Goal: Task Accomplishment & Management: Manage account settings

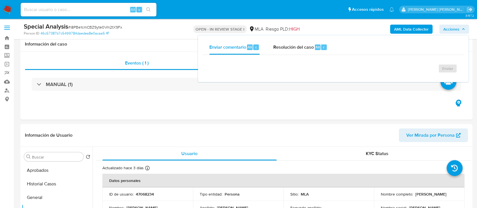
select select "10"
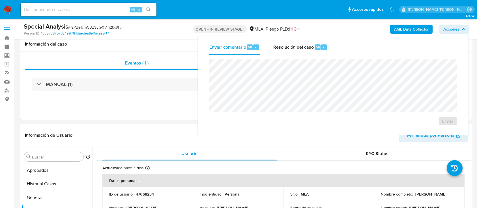
scroll to position [75, 0]
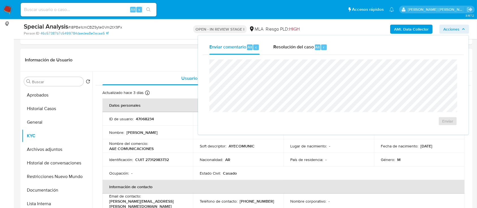
click at [173, 57] on header "Información de Usuario Ver Mirada por Persona" at bounding box center [246, 60] width 443 height 14
click at [462, 30] on icon "button" at bounding box center [463, 28] width 3 height 3
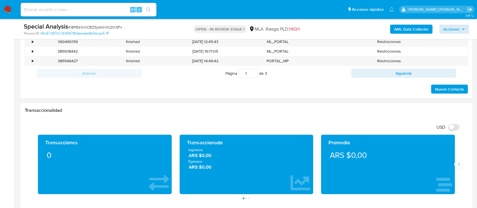
scroll to position [264, 0]
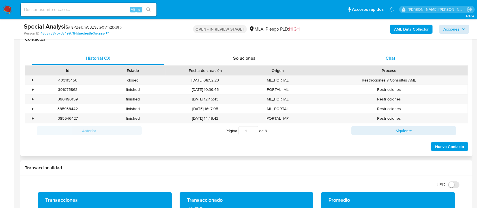
click at [393, 59] on span "Chat" at bounding box center [391, 58] width 10 height 7
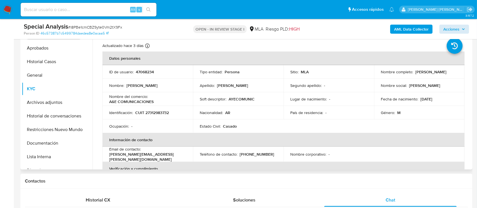
scroll to position [113, 0]
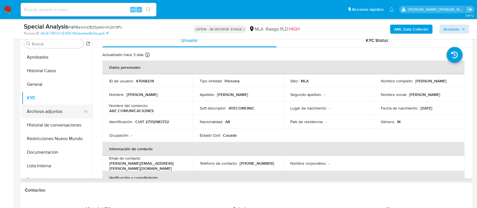
click at [52, 112] on button "Archivos adjuntos" at bounding box center [55, 112] width 66 height 14
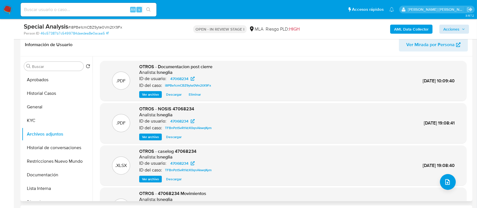
scroll to position [75, 0]
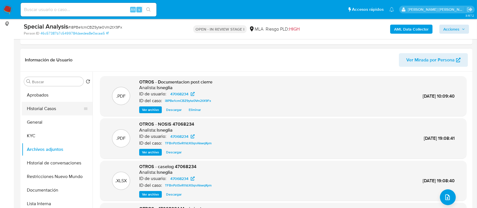
drag, startPoint x: 62, startPoint y: 107, endPoint x: 67, endPoint y: 106, distance: 4.9
click at [62, 107] on button "Historial Casos" at bounding box center [55, 109] width 66 height 14
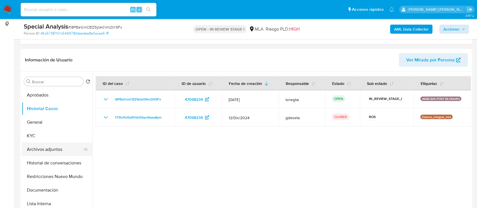
click at [46, 151] on button "Archivos adjuntos" at bounding box center [55, 150] width 66 height 14
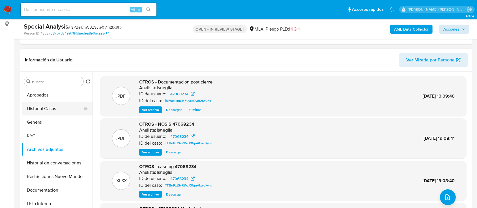
click at [43, 110] on button "Historial Casos" at bounding box center [55, 109] width 66 height 14
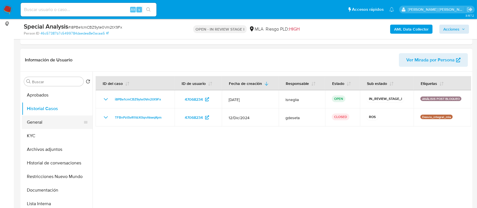
click at [38, 119] on button "General" at bounding box center [55, 122] width 66 height 14
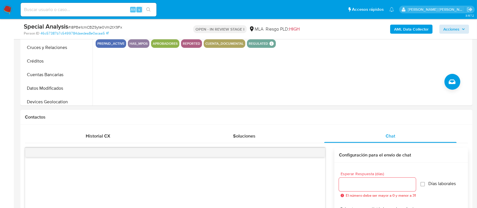
scroll to position [226, 0]
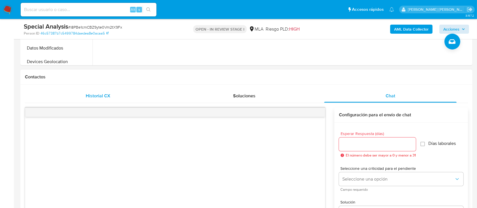
click at [100, 92] on div "Historial CX" at bounding box center [98, 96] width 133 height 14
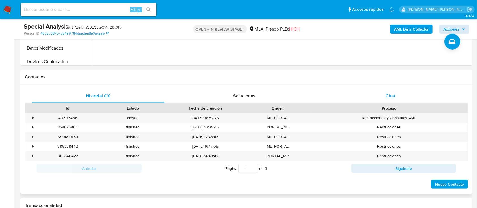
click at [394, 98] on span "Chat" at bounding box center [391, 96] width 10 height 7
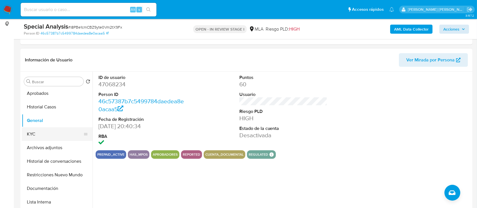
scroll to position [0, 0]
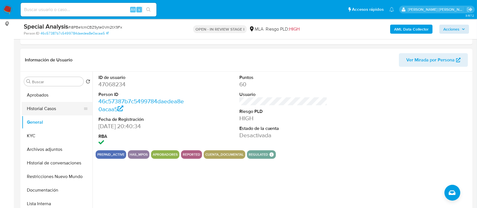
click at [50, 110] on button "Historial Casos" at bounding box center [55, 109] width 66 height 14
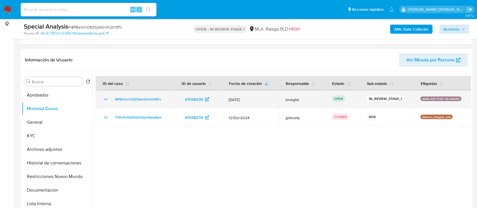
click at [108, 98] on icon "Mostrar/Ocultar" at bounding box center [105, 99] width 7 height 7
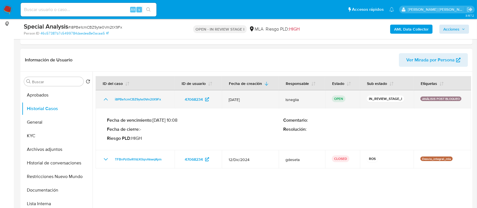
click at [106, 98] on icon "Mostrar/Ocultar" at bounding box center [106, 99] width 4 height 2
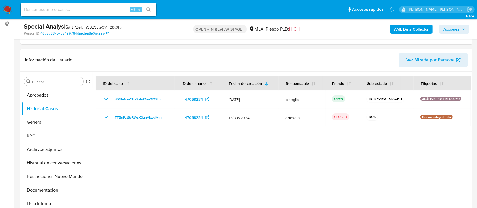
click at [462, 27] on icon "button" at bounding box center [463, 28] width 3 height 3
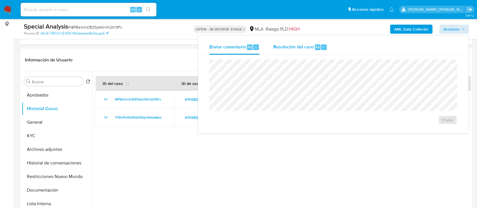
click at [285, 49] on span "Resolución del caso" at bounding box center [293, 47] width 40 height 7
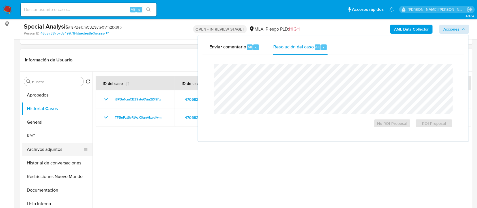
click at [47, 148] on button "Archivos adjuntos" at bounding box center [55, 150] width 66 height 14
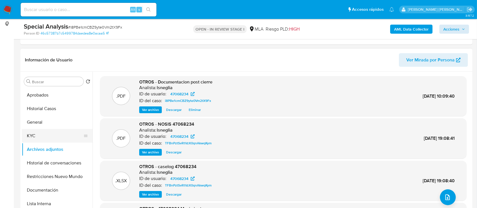
drag, startPoint x: 44, startPoint y: 135, endPoint x: 50, endPoint y: 135, distance: 5.7
click at [44, 135] on button "KYC" at bounding box center [55, 136] width 66 height 14
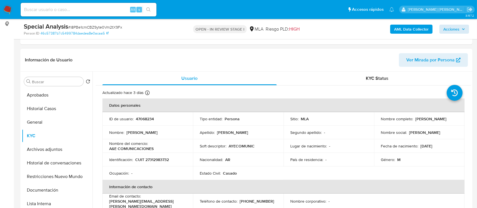
click at [155, 158] on p "CUIT 27312983732" at bounding box center [152, 159] width 34 height 5
copy p "27312983732"
click at [45, 147] on button "Archivos adjuntos" at bounding box center [55, 150] width 66 height 14
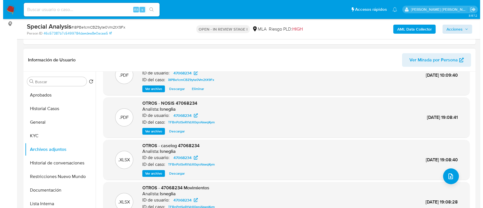
scroll to position [32, 0]
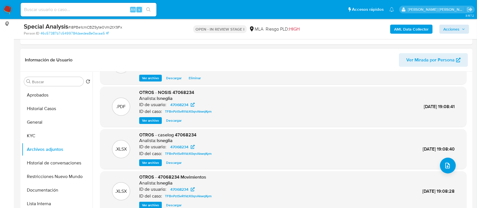
click at [154, 163] on span "Ver archivo" at bounding box center [150, 163] width 17 height 6
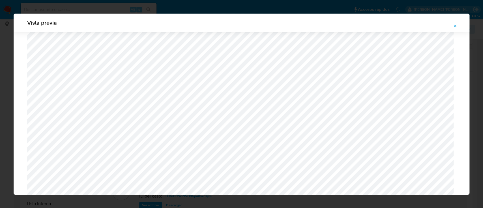
scroll to position [479, 0]
click at [454, 22] on span "Attachment preview" at bounding box center [455, 26] width 5 height 8
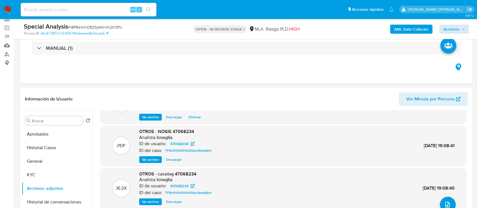
scroll to position [0, 0]
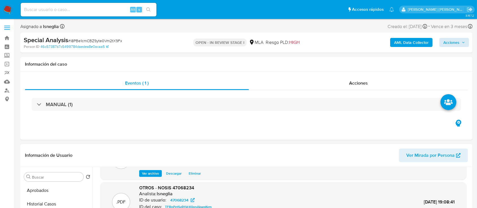
click at [456, 29] on span "Vence en 3 meses" at bounding box center [449, 26] width 36 height 6
click at [457, 44] on span "Acciones" at bounding box center [451, 42] width 16 height 9
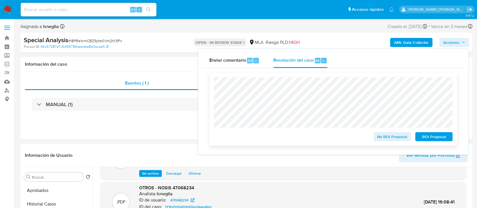
click at [394, 139] on span "No ROI Proposal" at bounding box center [392, 137] width 29 height 8
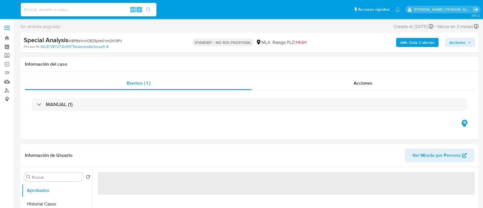
select select "10"
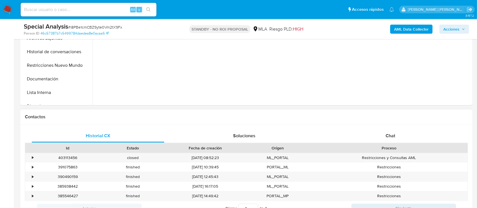
scroll to position [188, 0]
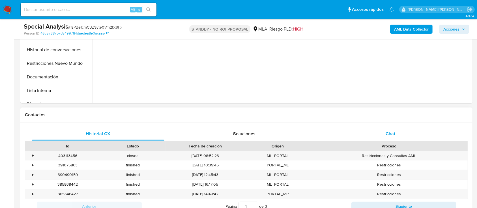
click at [392, 133] on span "Chat" at bounding box center [391, 133] width 10 height 7
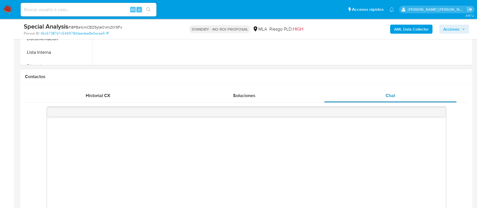
scroll to position [226, 0]
click at [376, 98] on div "Chat" at bounding box center [390, 96] width 133 height 14
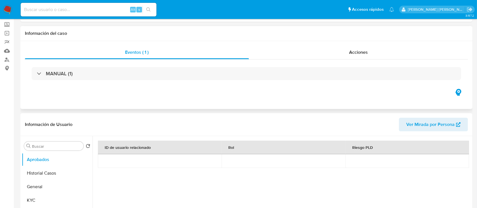
scroll to position [38, 0]
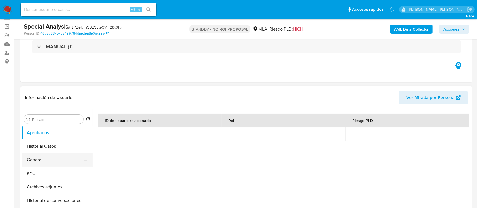
click at [38, 157] on button "General" at bounding box center [55, 160] width 66 height 14
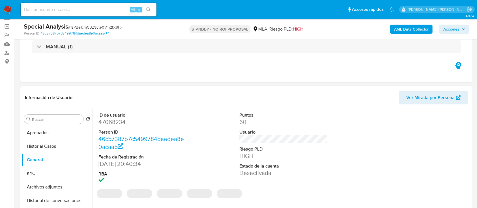
click at [108, 123] on dd "47068234" at bounding box center [142, 122] width 88 height 8
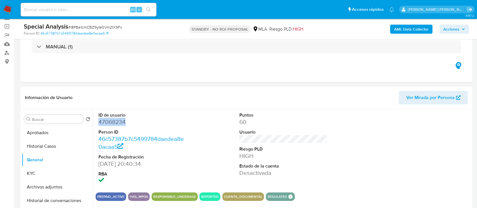
copy dd "47068234"
click at [85, 9] on input at bounding box center [89, 9] width 136 height 7
paste input "376056943"
type input "376056943"
click at [149, 10] on icon "search-icon" at bounding box center [148, 9] width 5 height 5
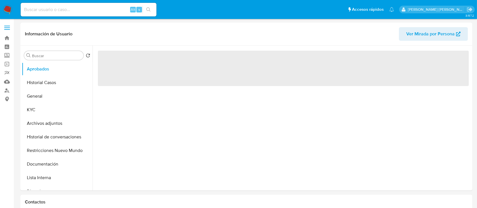
select select "10"
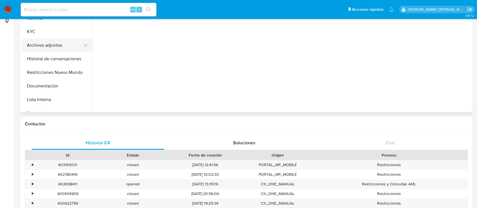
scroll to position [38, 0]
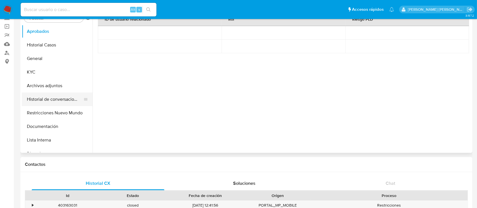
click at [56, 98] on button "Historial de conversaciones" at bounding box center [55, 100] width 66 height 14
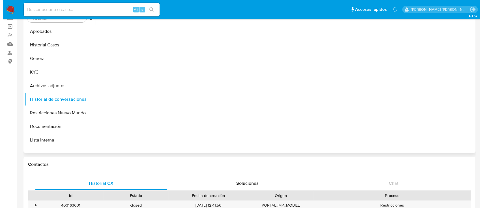
scroll to position [0, 0]
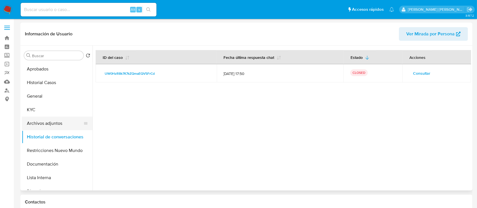
click at [61, 123] on button "Archivos adjuntos" at bounding box center [55, 124] width 66 height 14
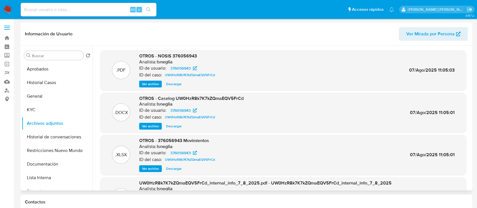
click at [147, 126] on span "Ver archivo" at bounding box center [150, 126] width 17 height 6
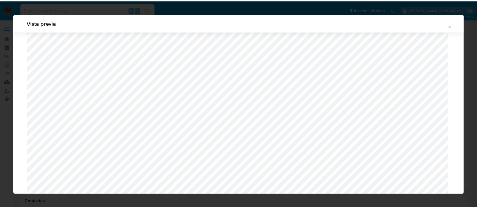
scroll to position [1184, 0]
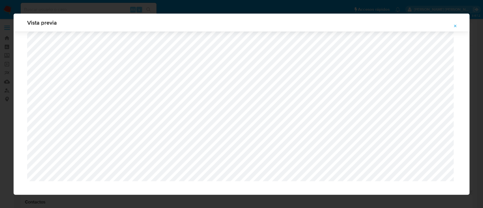
drag, startPoint x: 454, startPoint y: 28, endPoint x: 369, endPoint y: 51, distance: 88.2
click at [454, 28] on span "Attachment preview" at bounding box center [455, 26] width 5 height 8
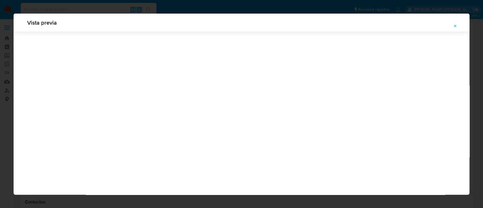
scroll to position [0, 0]
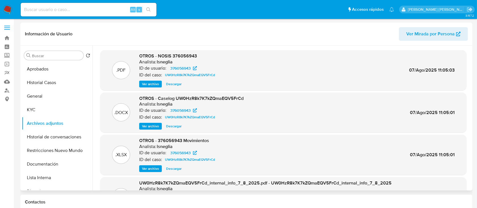
click at [172, 130] on div ".DOCX OTROS - Caselog UW0HzR8k7K7kZQmaEQV5FrCd Analista: lsneglia ID de usuario…" at bounding box center [283, 113] width 366 height 40
click at [152, 126] on span "Ver archivo" at bounding box center [150, 126] width 17 height 6
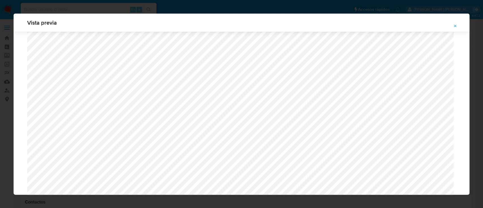
scroll to position [404, 0]
click at [452, 24] on button "Attachment preview" at bounding box center [455, 26] width 12 height 9
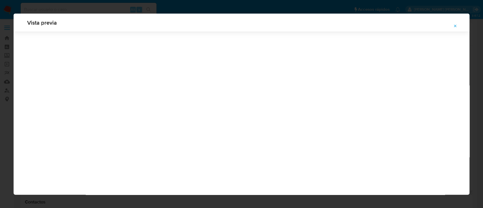
scroll to position [18, 0]
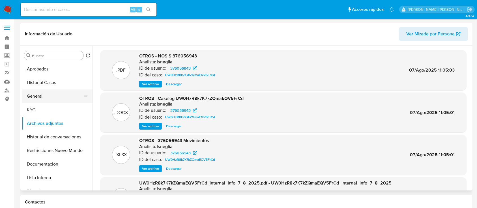
click at [48, 96] on button "General" at bounding box center [55, 96] width 66 height 14
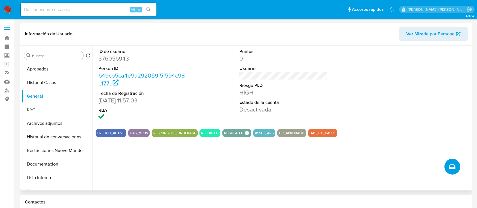
click at [457, 168] on button "Crear caso manual" at bounding box center [453, 167] width 16 height 16
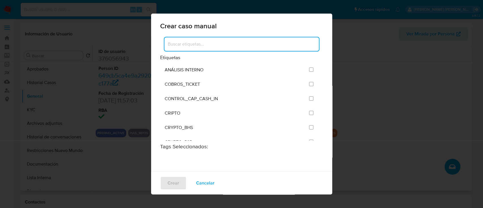
click at [219, 48] on div at bounding box center [241, 44] width 154 height 14
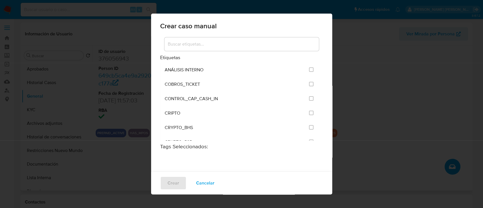
click at [226, 42] on input at bounding box center [241, 43] width 154 height 7
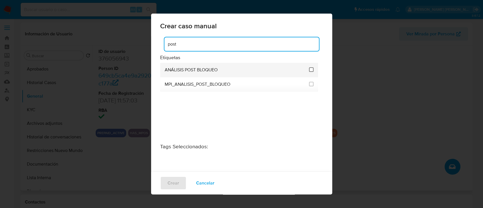
type input "post"
click at [309, 68] on input "3249" at bounding box center [311, 69] width 5 height 5
checkbox input "true"
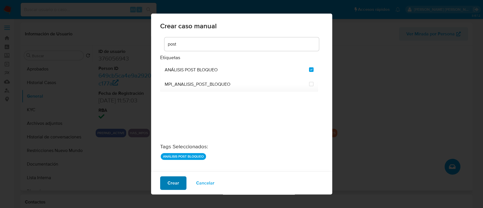
click at [171, 182] on span "Crear" at bounding box center [174, 183] width 12 height 12
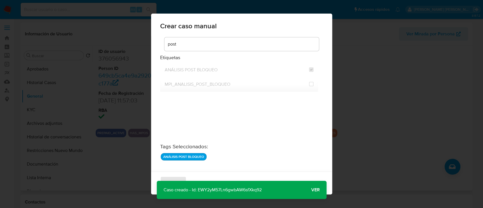
click at [316, 190] on span "Ver" at bounding box center [315, 190] width 8 height 0
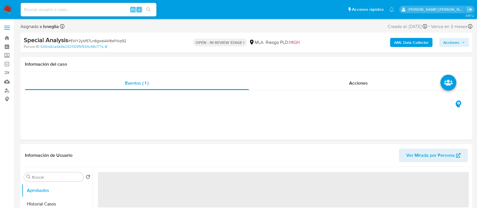
select select "10"
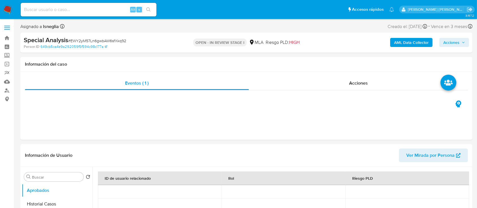
click at [460, 40] on span "Acciones" at bounding box center [454, 42] width 22 height 8
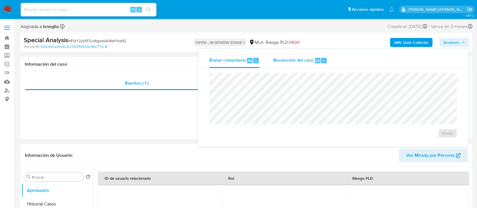
click at [296, 58] on span "Resolución del caso" at bounding box center [293, 60] width 40 height 7
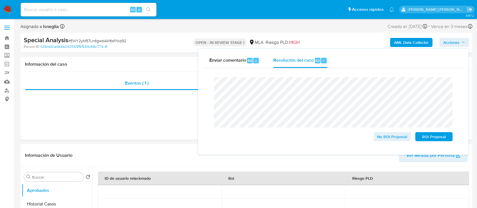
drag, startPoint x: 216, startPoint y: 13, endPoint x: 284, endPoint y: 1, distance: 69.0
click at [217, 13] on ul "Pausado Ver notificaciones Alt s Accesos rápidos Presiona las siguientes teclas…" at bounding box center [207, 9] width 379 height 14
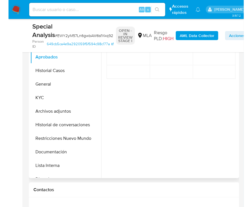
scroll to position [75, 0]
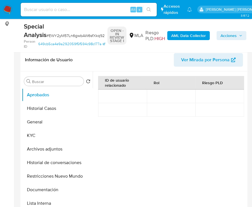
click at [234, 36] on span "Acciones" at bounding box center [228, 35] width 16 height 9
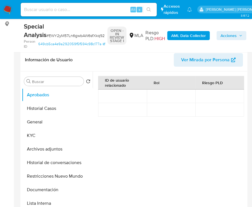
click at [239, 35] on icon "button" at bounding box center [240, 35] width 3 height 3
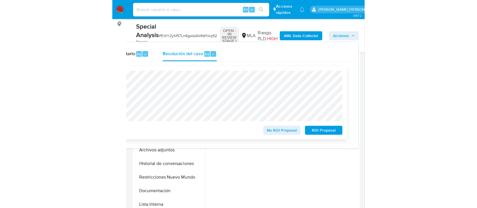
scroll to position [113, 0]
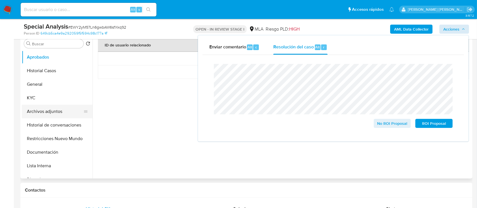
click at [56, 113] on button "Archivos adjuntos" at bounding box center [55, 112] width 66 height 14
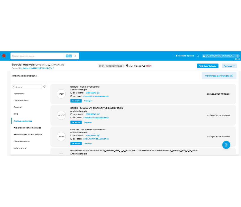
scroll to position [75, 0]
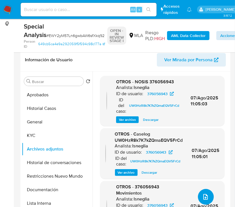
click at [206, 196] on span "upload-file" at bounding box center [205, 197] width 7 height 7
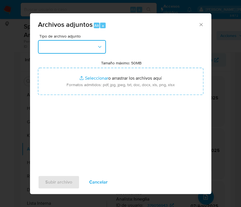
click at [93, 48] on button "button" at bounding box center [72, 47] width 68 height 14
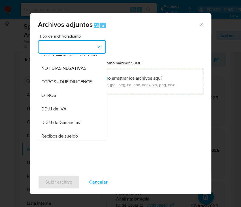
click at [65, 102] on div "OTROS" at bounding box center [70, 96] width 58 height 14
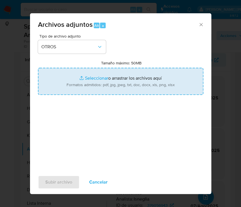
type input "C:\fakepath\Documentacion post cierre.pdf"
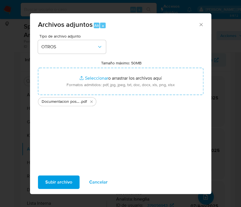
click at [58, 183] on span "Subir archivo" at bounding box center [58, 182] width 27 height 12
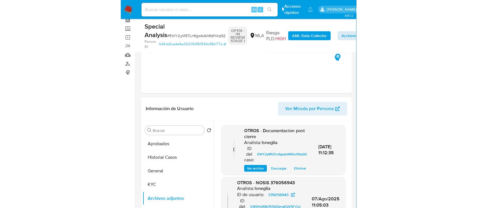
scroll to position [0, 0]
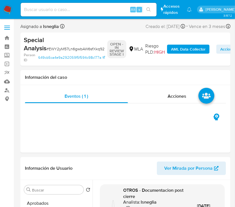
click at [222, 48] on span "Acciones" at bounding box center [228, 49] width 16 height 9
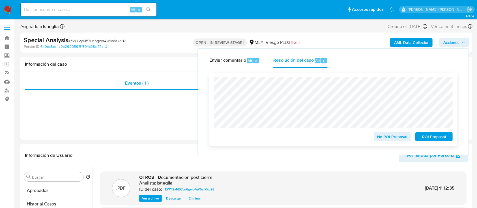
click at [398, 138] on span "No ROI Proposal" at bounding box center [392, 137] width 29 height 8
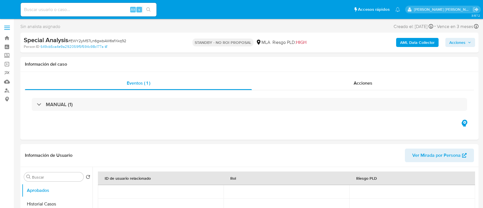
select select "10"
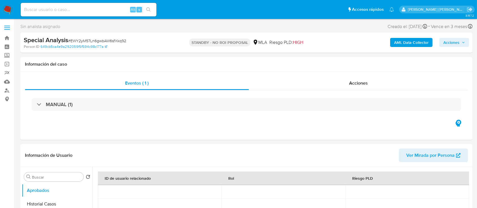
click at [56, 10] on input at bounding box center [89, 9] width 136 height 7
paste input "J7pv90RY3jgUstCx9nDe8Dvm"
type input "J7pv90RY3jgUstCx9nDe8Dvm"
click at [149, 9] on icon "search-icon" at bounding box center [148, 9] width 5 height 5
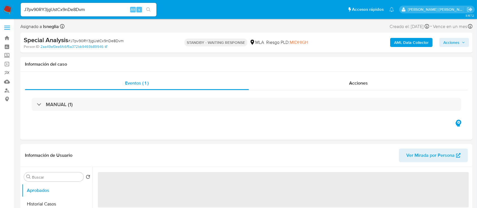
select select "10"
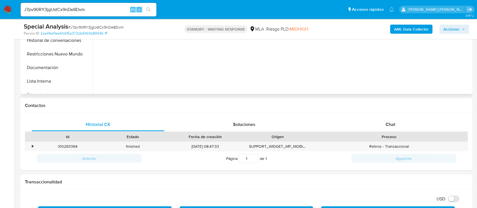
scroll to position [188, 0]
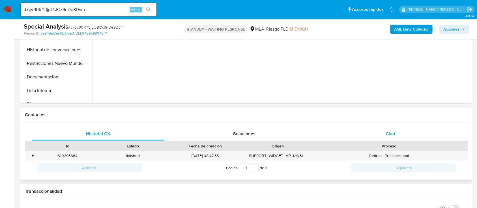
click at [380, 127] on div "Chat" at bounding box center [390, 134] width 133 height 14
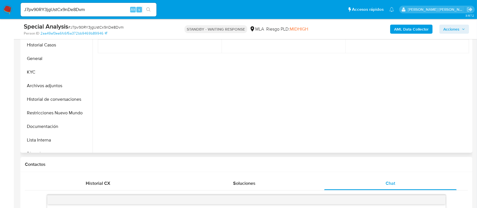
scroll to position [75, 0]
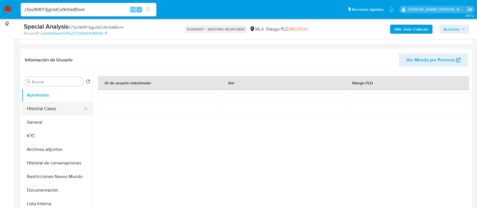
click at [51, 108] on button "Historial Casos" at bounding box center [55, 109] width 66 height 14
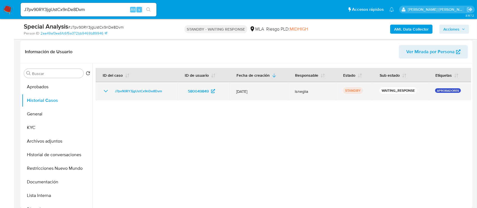
scroll to position [38, 0]
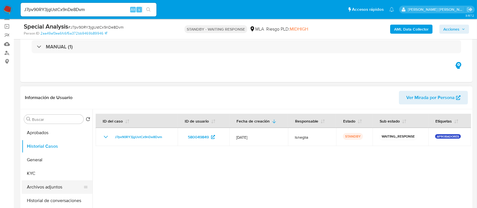
click at [50, 185] on button "Archivos adjuntos" at bounding box center [55, 187] width 66 height 14
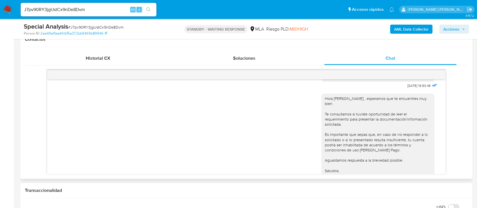
scroll to position [801, 0]
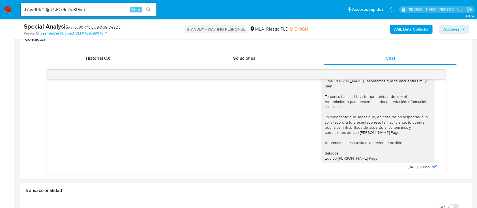
click at [79, 7] on input "J7pv90RY3jgUstCx9nDe8Dvm" at bounding box center [89, 9] width 136 height 7
paste input "GzHD2408LnSD2WMy9JcuUcRu"
type input "GzHD2408LnSD2WMy9JcuUcRu"
click at [150, 9] on icon "search-icon" at bounding box center [148, 9] width 5 height 5
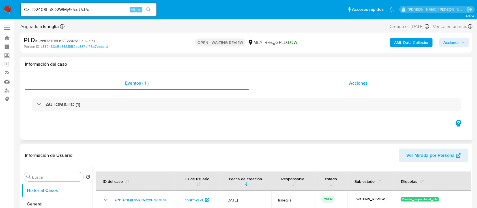
select select "10"
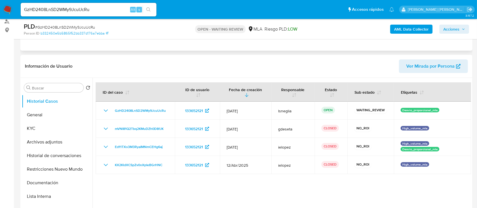
scroll to position [75, 0]
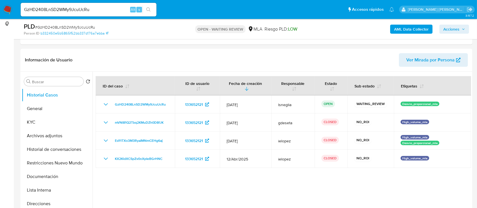
click at [76, 26] on span "# GzHD2408LnSD2WMy9JcuUcRu" at bounding box center [65, 27] width 60 height 6
copy span "GzHD2408LnSD2WMy9JcuUcRu"
click at [11, 10] on img at bounding box center [8, 10] width 10 height 10
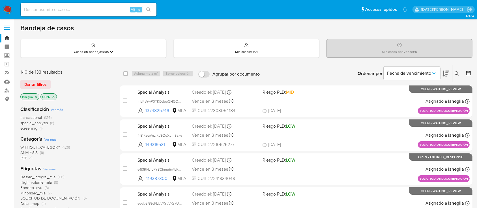
click at [455, 75] on icon at bounding box center [457, 73] width 5 height 5
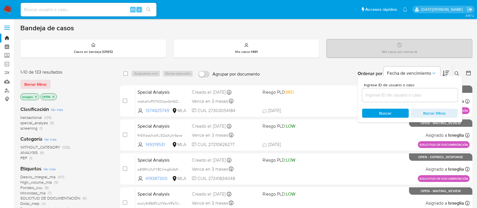
click at [387, 97] on input at bounding box center [410, 94] width 96 height 7
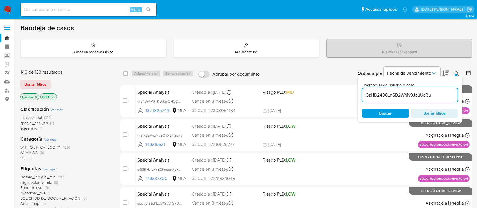
type input "GzHD2408LnSD2WMy9JcuUcRu"
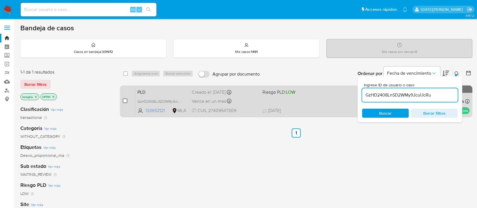
click at [126, 100] on input "checkbox" at bounding box center [125, 100] width 5 height 5
checkbox input "true"
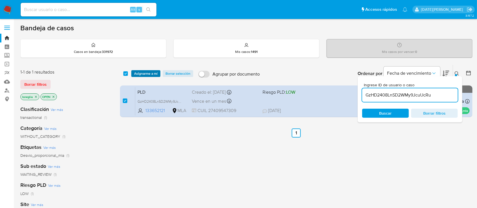
click at [152, 74] on span "Asignarme a mí" at bounding box center [145, 74] width 23 height 6
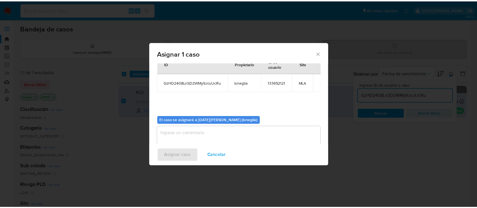
scroll to position [29, 0]
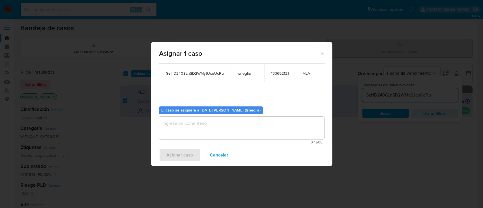
click at [189, 137] on textarea "assign-modal" at bounding box center [241, 128] width 165 height 23
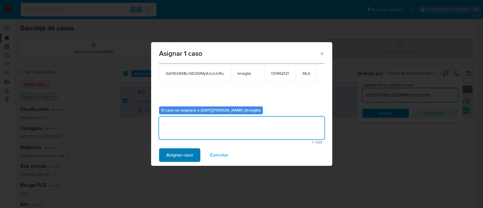
type textarea "."
click at [182, 160] on span "Asignar caso" at bounding box center [179, 155] width 27 height 12
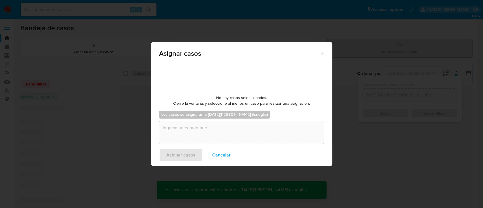
checkbox input "false"
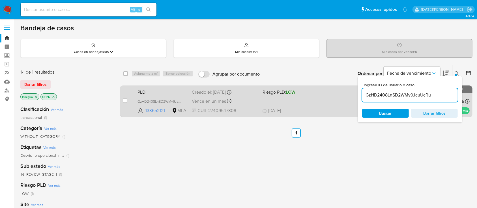
click at [154, 90] on span "PLD" at bounding box center [163, 91] width 50 height 7
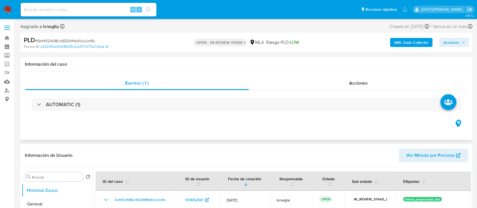
select select "10"
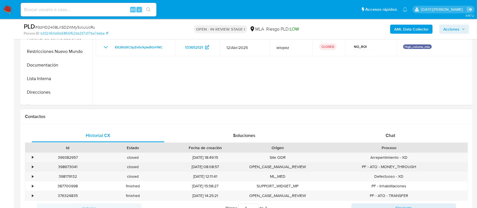
scroll to position [188, 0]
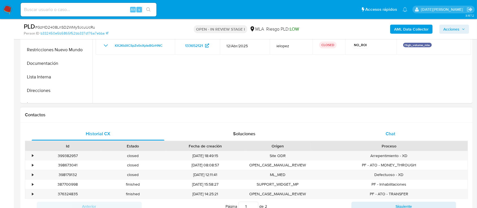
click at [397, 140] on div "Chat" at bounding box center [390, 134] width 133 height 14
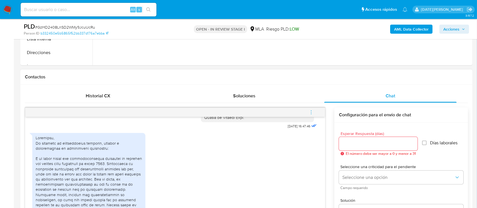
scroll to position [228, 0]
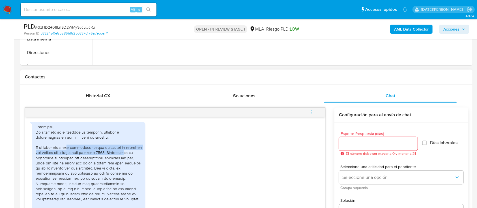
drag, startPoint x: 70, startPoint y: 152, endPoint x: 128, endPoint y: 158, distance: 58.6
click at [128, 158] on div at bounding box center [89, 206] width 106 height 165
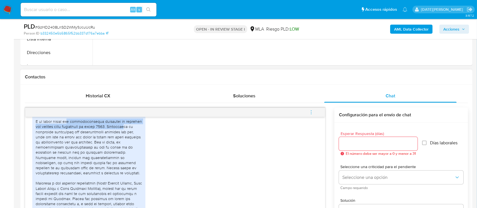
scroll to position [265, 0]
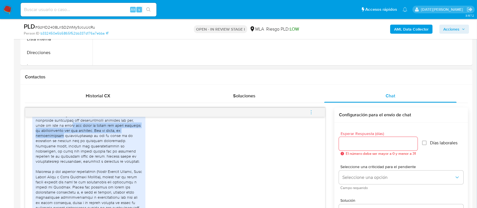
drag, startPoint x: 61, startPoint y: 130, endPoint x: 135, endPoint y: 137, distance: 73.9
click at [135, 137] on div at bounding box center [89, 169] width 106 height 165
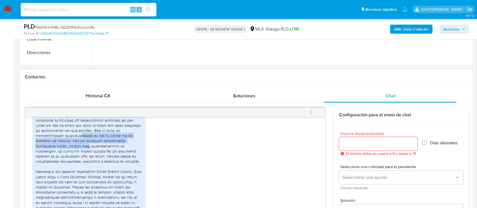
drag, startPoint x: 53, startPoint y: 139, endPoint x: 139, endPoint y: 145, distance: 85.9
click at [139, 145] on div at bounding box center [89, 169] width 106 height 165
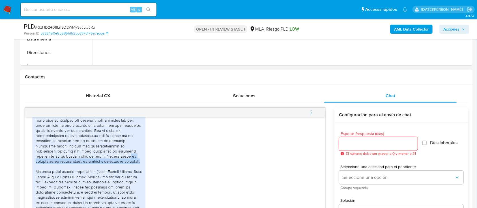
drag, startPoint x: 59, startPoint y: 160, endPoint x: 89, endPoint y: 165, distance: 30.7
click at [89, 165] on div at bounding box center [89, 169] width 106 height 165
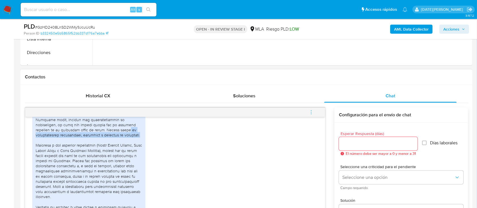
scroll to position [303, 0]
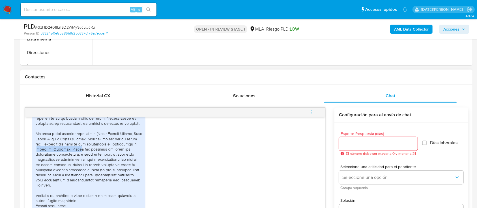
drag, startPoint x: 58, startPoint y: 155, endPoint x: 100, endPoint y: 157, distance: 41.9
click at [100, 157] on div at bounding box center [89, 131] width 106 height 165
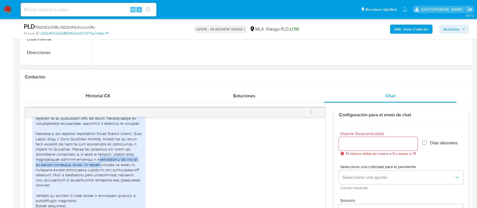
drag, startPoint x: 104, startPoint y: 166, endPoint x: 117, endPoint y: 172, distance: 14.2
click at [117, 172] on div at bounding box center [89, 131] width 106 height 165
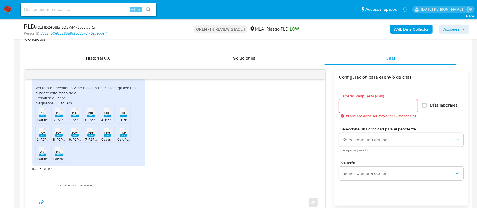
scroll to position [379, 0]
click at [44, 117] on rect at bounding box center [42, 116] width 7 height 3
click at [123, 138] on span "Certificacion contable 1 02-2025.pdf" at bounding box center [144, 139] width 55 height 5
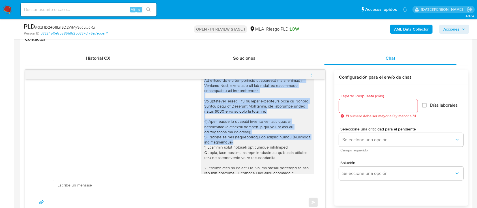
scroll to position [38, 0]
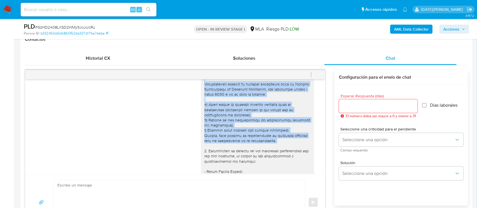
drag, startPoint x: 198, startPoint y: 90, endPoint x: 301, endPoint y: 143, distance: 115.4
click at [301, 143] on div at bounding box center [257, 156] width 113 height 216
copy div "Hola, Victoria Ricardes. En función de las operaciones registradas en tu cuenta…"
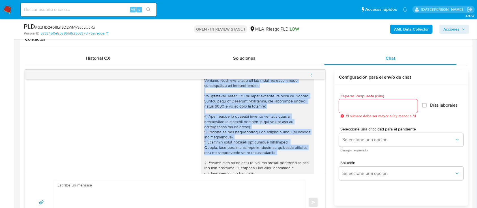
scroll to position [0, 0]
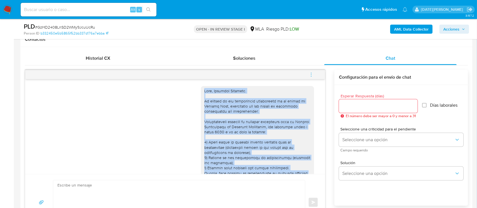
click at [239, 117] on div at bounding box center [257, 193] width 106 height 211
click at [201, 90] on div at bounding box center [257, 194] width 113 height 216
click at [204, 91] on div at bounding box center [257, 193] width 106 height 211
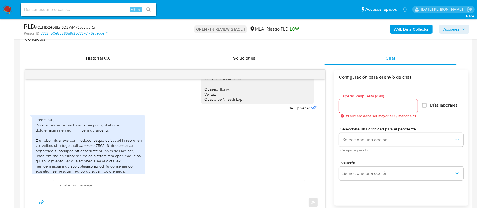
scroll to position [151, 0]
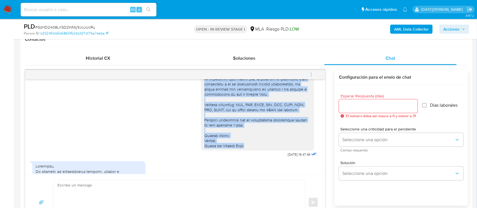
drag, startPoint x: 199, startPoint y: 91, endPoint x: 243, endPoint y: 146, distance: 70.6
click at [243, 146] on div at bounding box center [257, 42] width 106 height 211
copy div "Hola, Victoria Ricardes. En función de las operaciones registradas en tu cuenta…"
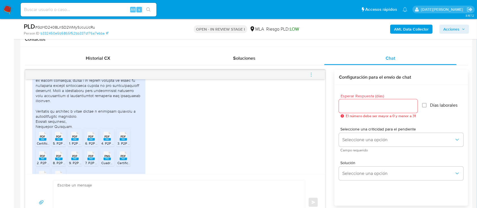
scroll to position [379, 0]
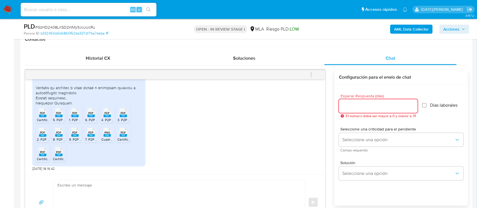
click at [371, 105] on input "Esperar Respuesta (días)" at bounding box center [378, 105] width 79 height 7
click at [362, 107] on input "Esperar Respuesta (días)" at bounding box center [378, 105] width 79 height 7
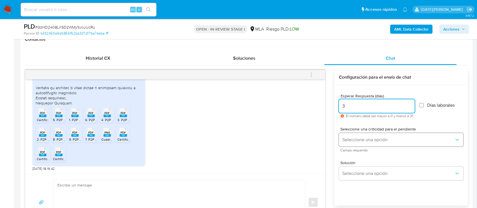
type input "3"
click at [357, 138] on span "Seleccione una opción" at bounding box center [398, 140] width 112 height 6
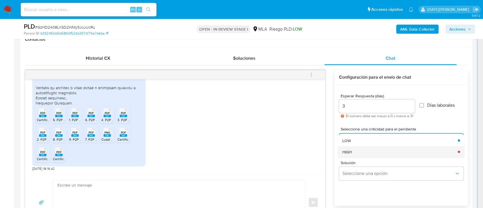
click at [358, 154] on div "HIGH" at bounding box center [398, 151] width 112 height 11
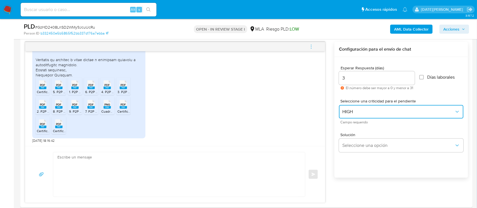
scroll to position [302, 0]
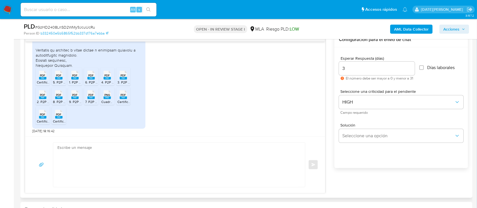
click at [145, 157] on textarea at bounding box center [177, 165] width 241 height 44
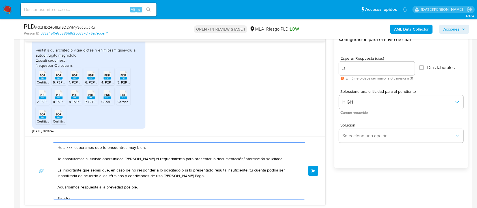
click at [272, 159] on textarea "Hola xxx, esperamos que te encuentres muy bien. Te consultamos si tuviste oport…" at bounding box center [177, 171] width 241 height 57
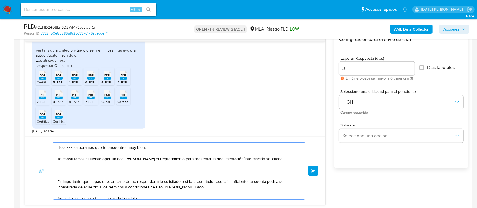
paste textarea "Hola, Victoria Ricardes. En función de las operaciones registradas en tu cuenta…"
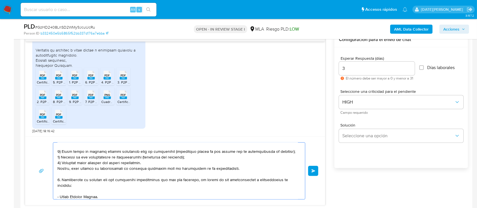
scroll to position [75, 0]
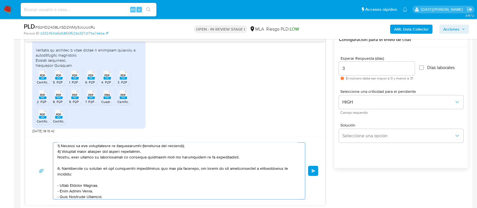
drag, startPoint x: 88, startPoint y: 188, endPoint x: 57, endPoint y: 170, distance: 35.3
click at [57, 170] on textarea at bounding box center [177, 171] width 241 height 57
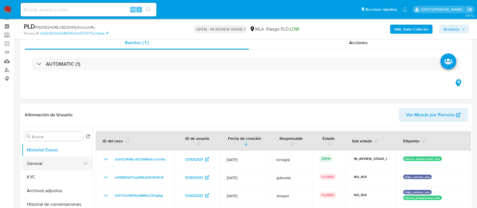
scroll to position [38, 0]
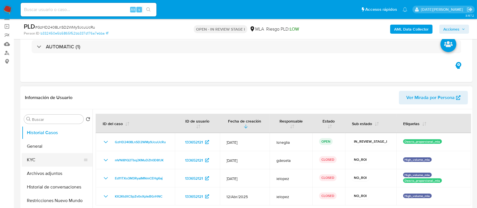
click at [42, 158] on button "KYC" at bounding box center [55, 160] width 66 height 14
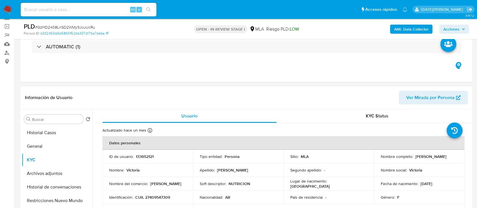
drag, startPoint x: 414, startPoint y: 155, endPoint x: 448, endPoint y: 156, distance: 34.0
click at [448, 156] on div "Nombre completo : Victoria Ricardes" at bounding box center [419, 156] width 77 height 5
copy p "Victoria Ricardes"
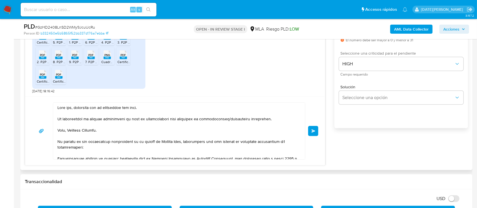
scroll to position [340, 0]
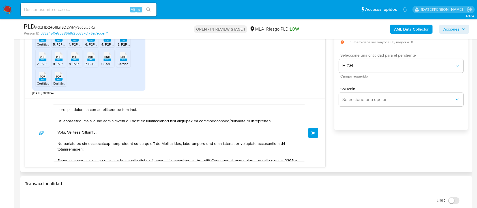
click at [66, 109] on textarea at bounding box center [177, 133] width 241 height 57
paste textarea "Victoria Ricardes"
click at [58, 131] on textarea at bounding box center [177, 133] width 241 height 57
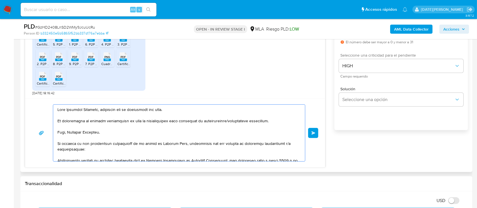
click at [58, 131] on textarea at bounding box center [177, 133] width 241 height 57
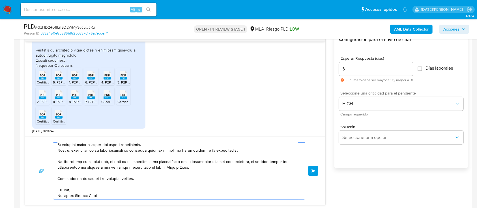
scroll to position [75, 0]
type textarea "Hola Victoria Ricardes, esperamos que te encuentres muy bien. Te consultamos si…"
click at [312, 171] on span "Enviar" at bounding box center [314, 170] width 4 height 3
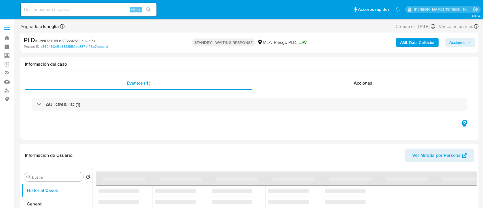
select select "10"
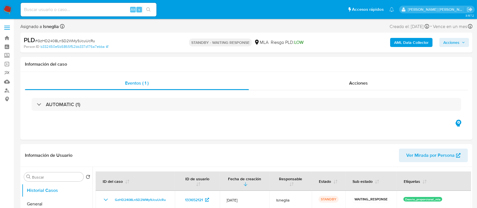
click at [51, 8] on input at bounding box center [89, 9] width 136 height 7
paste input "79otocR3UGMC8ehm4dVCdlyj"
type input "79otocR3UGMC8ehm4dVCdlyj"
click at [149, 10] on icon "search-icon" at bounding box center [148, 9] width 5 height 5
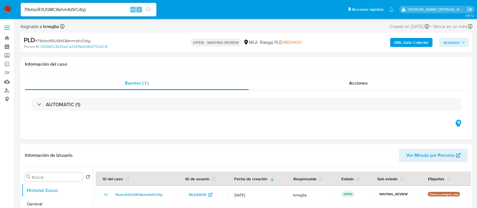
select select "10"
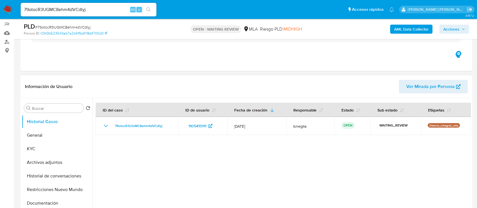
scroll to position [75, 0]
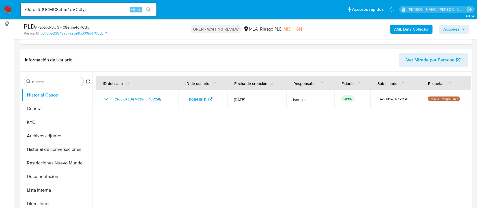
click at [57, 26] on span "# 79otocR3UGMC8ehm4dVCdlyj" at bounding box center [62, 27] width 55 height 6
copy span "79otocR3UGMC8ehm4dVCdlyj"
click at [6, 13] on img at bounding box center [8, 10] width 10 height 10
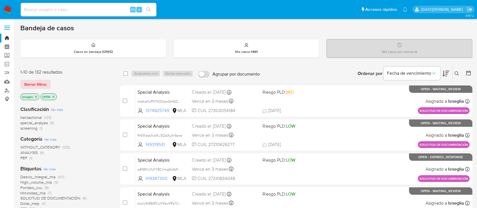
click at [458, 72] on icon at bounding box center [457, 73] width 5 height 5
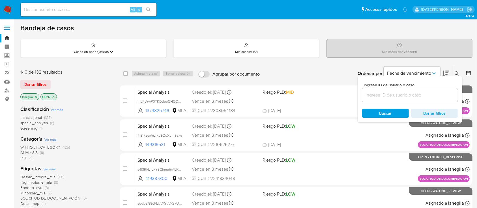
click at [389, 96] on input at bounding box center [410, 94] width 96 height 7
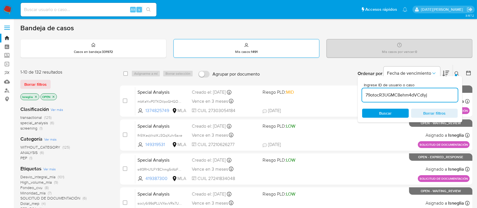
type input "79otocR3UGMC8ehm4dVCdlyj"
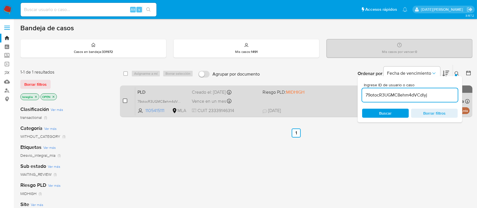
click at [124, 100] on input "checkbox" at bounding box center [125, 100] width 5 height 5
checkbox input "true"
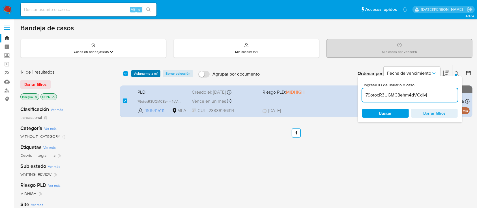
click at [147, 72] on span "Asignarme a mí" at bounding box center [145, 74] width 23 height 6
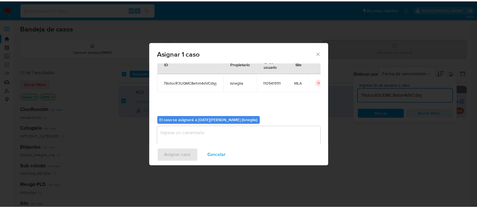
scroll to position [29, 0]
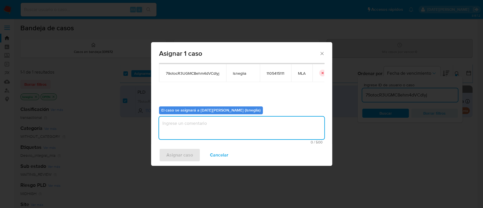
click at [230, 134] on textarea "assign-modal" at bounding box center [241, 128] width 165 height 23
type textarea "."
click at [185, 155] on span "Asignar caso" at bounding box center [179, 155] width 27 height 12
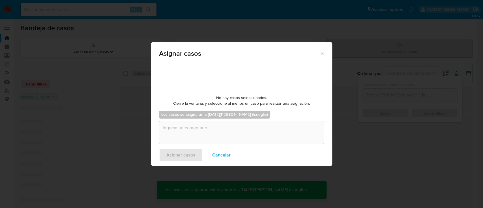
checkbox input "false"
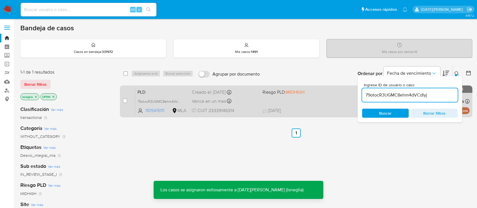
click at [156, 89] on span "PLD" at bounding box center [163, 91] width 50 height 7
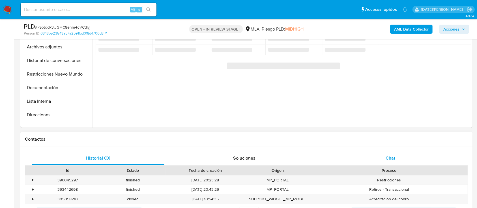
scroll to position [188, 0]
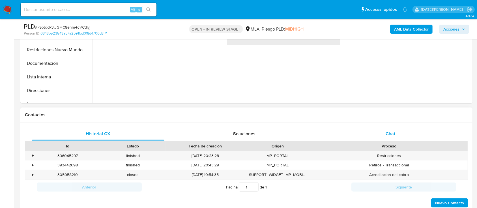
click at [400, 134] on div "Chat" at bounding box center [390, 134] width 133 height 14
select select "10"
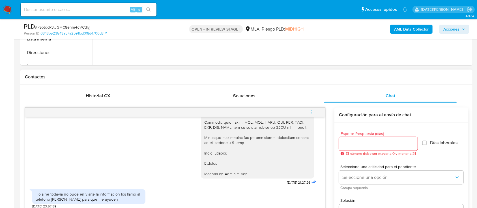
scroll to position [264, 0]
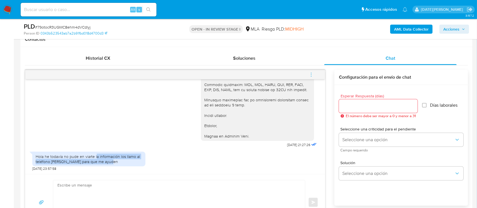
drag, startPoint x: 96, startPoint y: 154, endPoint x: 124, endPoint y: 160, distance: 28.8
click at [124, 160] on div "Hola he todavía no pude en viarte la información los llamo al teléfono [PERSON_…" at bounding box center [89, 159] width 106 height 10
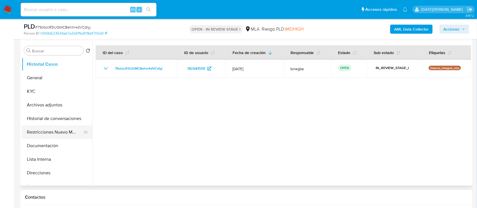
scroll to position [75, 0]
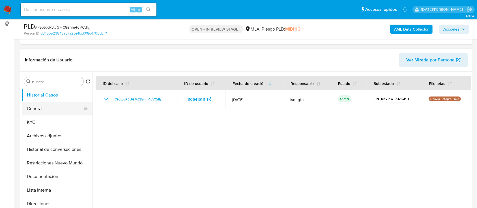
click at [38, 109] on button "General" at bounding box center [55, 109] width 66 height 14
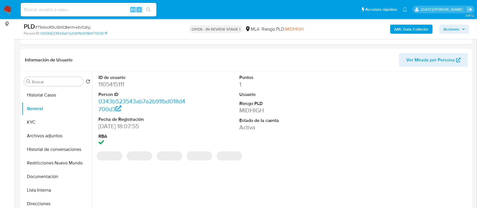
click at [114, 85] on dd "1105415111" at bounding box center [142, 84] width 88 height 8
copy dd "1105415111"
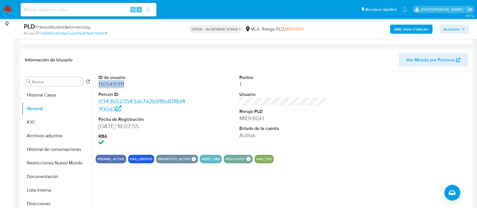
click at [224, 10] on ul "Pausado Ver notificaciones Alt s Accesos rápidos Presiona las siguientes teclas…" at bounding box center [214, 9] width 392 height 14
click at [141, 58] on header "Información de Usuario Ver Mirada por Persona" at bounding box center [246, 60] width 443 height 14
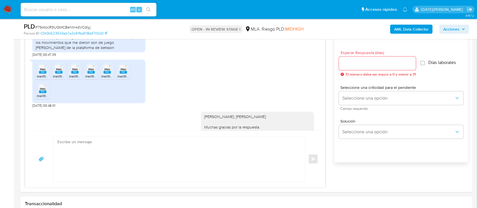
scroll to position [340, 0]
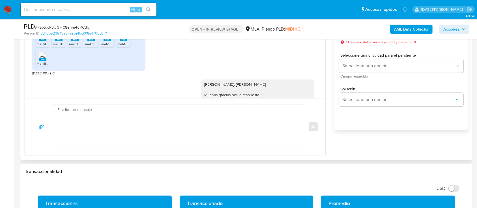
click at [199, 75] on div "PNG PNG melifile8046434639023435827.png PNG PNG melifile4696725898330451083.png…" at bounding box center [175, 50] width 286 height 51
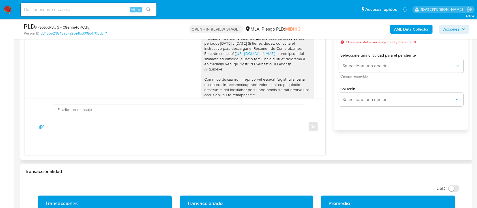
scroll to position [621, 0]
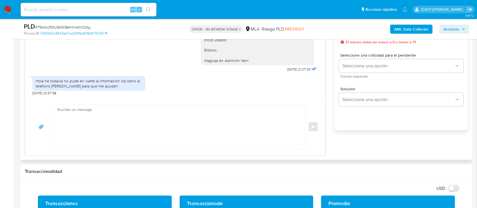
click at [220, 112] on textarea at bounding box center [177, 127] width 241 height 44
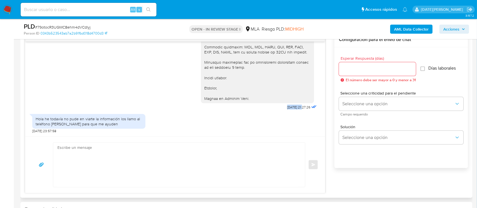
drag, startPoint x: 273, startPoint y: 106, endPoint x: 291, endPoint y: 107, distance: 17.8
copy span "07/08/2025"
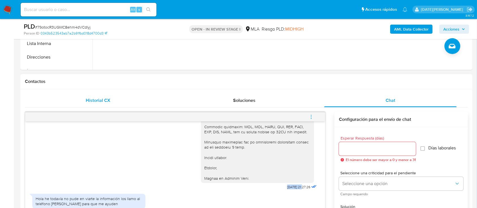
scroll to position [226, 0]
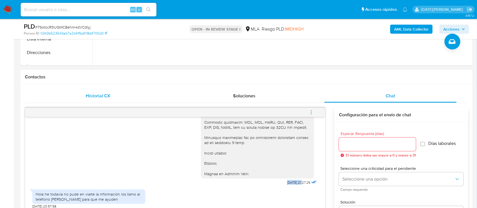
click at [109, 94] on span "Historial CX" at bounding box center [98, 96] width 25 height 7
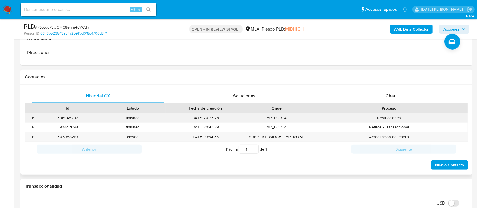
click at [32, 116] on div "•" at bounding box center [32, 117] width 1 height 5
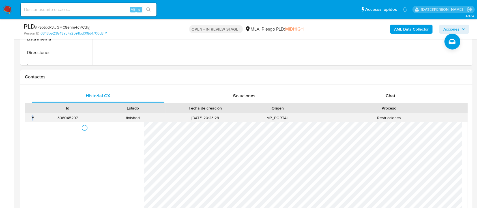
click at [32, 116] on div "•" at bounding box center [32, 117] width 1 height 5
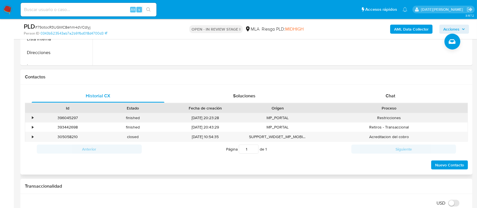
click at [68, 116] on div "396045297" at bounding box center [67, 117] width 65 height 9
copy div "396045297"
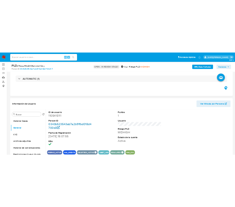
scroll to position [75, 0]
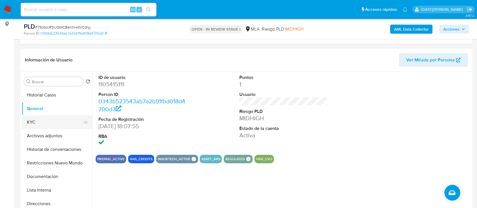
click at [38, 123] on button "KYC" at bounding box center [55, 122] width 66 height 14
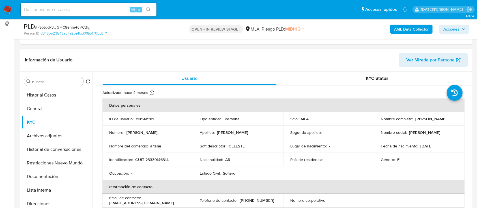
click at [156, 159] on p "CUIT 23339146314" at bounding box center [151, 159] width 33 height 5
copy p "23339146314"
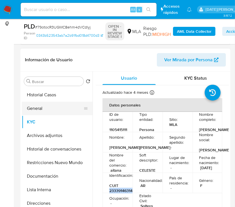
click at [37, 114] on button "General" at bounding box center [55, 109] width 66 height 14
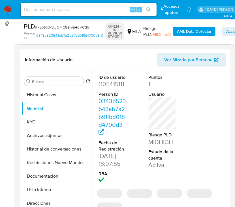
click at [111, 85] on dd "1105415111" at bounding box center [112, 84] width 28 height 8
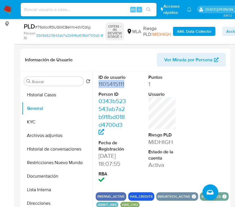
copy dd "1105415111"
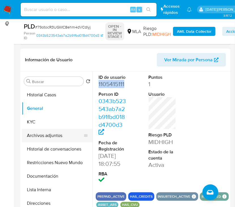
click at [50, 132] on button "Archivos adjuntos" at bounding box center [55, 136] width 66 height 14
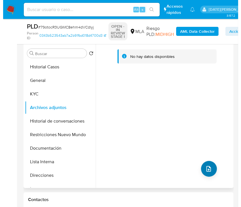
scroll to position [113, 0]
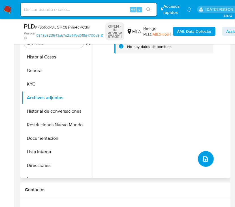
click at [206, 161] on icon "upload-file" at bounding box center [205, 159] width 7 height 7
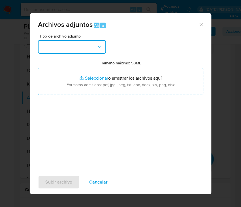
click at [79, 44] on button "button" at bounding box center [72, 47] width 68 height 14
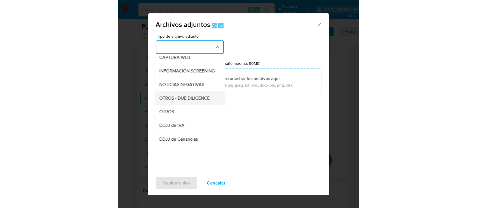
scroll to position [75, 0]
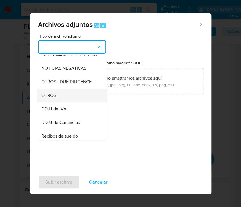
click at [65, 102] on div "OTROS" at bounding box center [70, 96] width 58 height 14
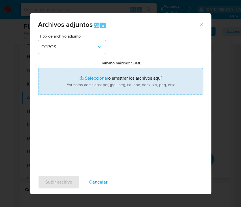
type input "C:\fakepath\Capturas.pdf"
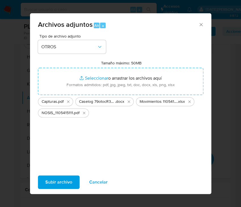
click at [50, 184] on span "Subir archivo" at bounding box center [58, 182] width 27 height 12
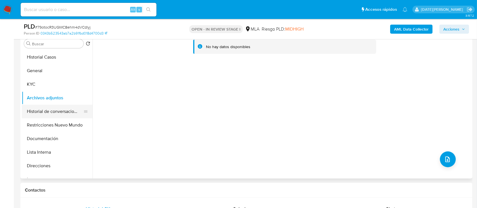
click at [49, 111] on button "Historial de conversaciones" at bounding box center [55, 112] width 66 height 14
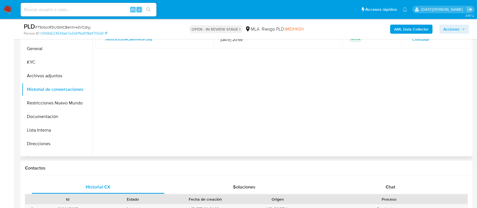
scroll to position [188, 0]
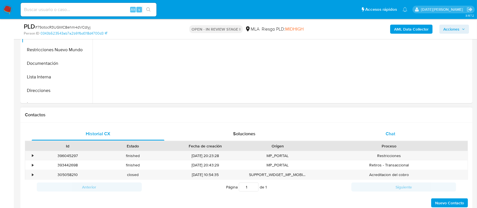
click at [393, 132] on span "Chat" at bounding box center [391, 133] width 10 height 7
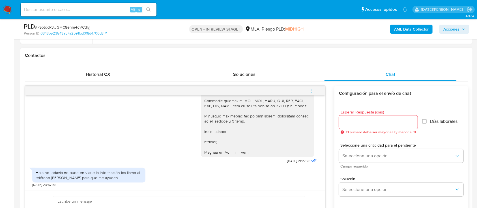
scroll to position [264, 0]
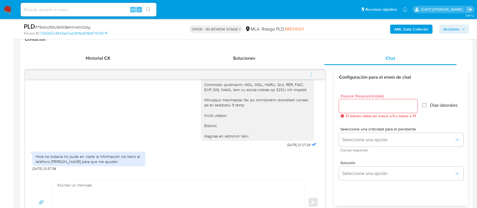
click at [313, 72] on icon "menu-action" at bounding box center [311, 74] width 5 height 5
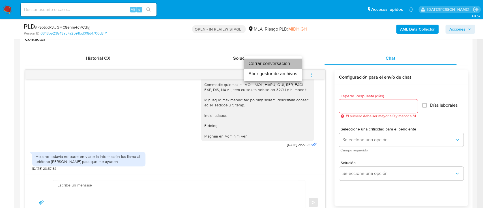
click at [270, 64] on li "Cerrar conversación" at bounding box center [273, 64] width 58 height 10
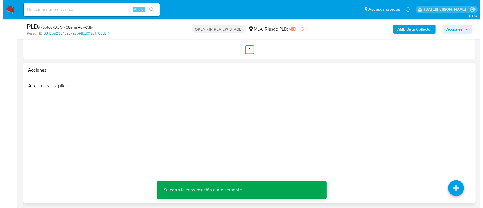
scroll to position [1013, 0]
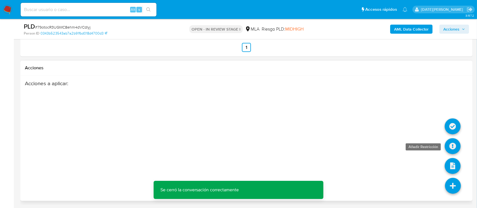
click at [457, 144] on icon at bounding box center [453, 146] width 16 height 16
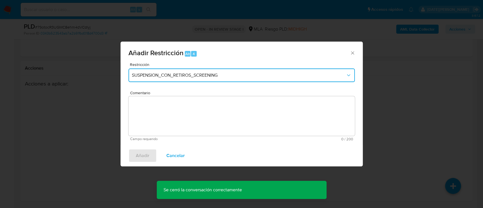
click at [205, 82] on button "SUSPENSION_CON_RETIROS_SCREENING" at bounding box center [241, 75] width 226 height 14
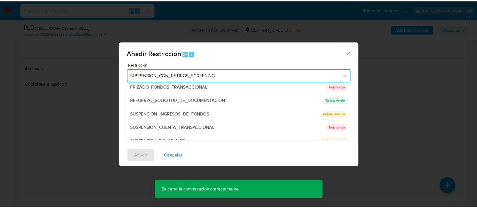
scroll to position [113, 0]
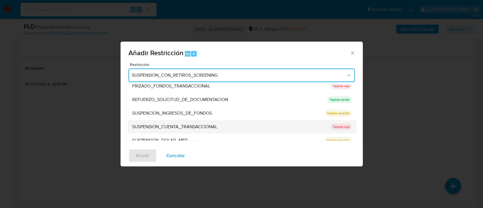
click at [194, 128] on span "SUSPENSION_CUENTA_TRANSACCIONAL" at bounding box center [174, 127] width 85 height 6
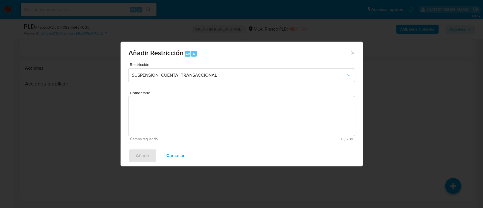
click at [191, 112] on textarea "Comentario" at bounding box center [241, 116] width 226 height 40
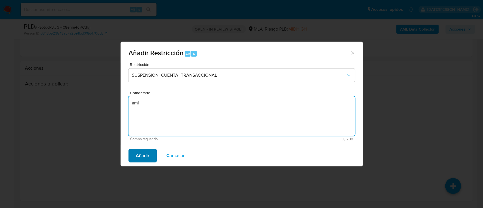
type textarea "aml"
click at [143, 156] on span "Añadir" at bounding box center [143, 155] width 14 height 12
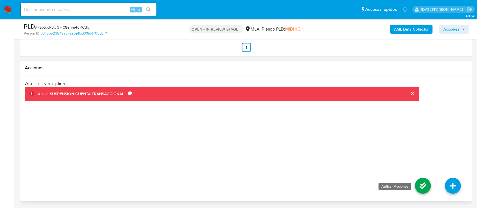
click at [426, 185] on icon at bounding box center [423, 186] width 16 height 16
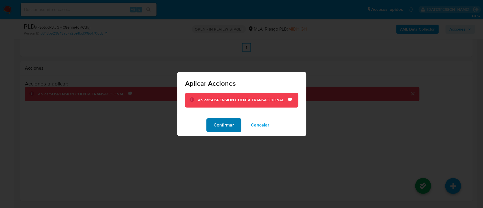
click at [227, 127] on span "Confirmar" at bounding box center [224, 125] width 20 height 12
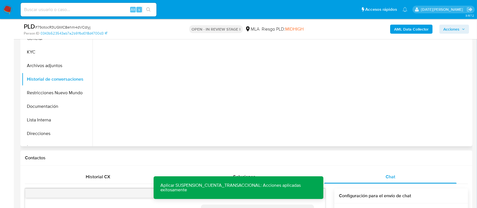
scroll to position [70, 0]
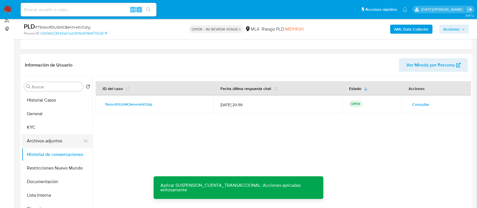
click at [52, 139] on button "Archivos adjuntos" at bounding box center [55, 141] width 66 height 14
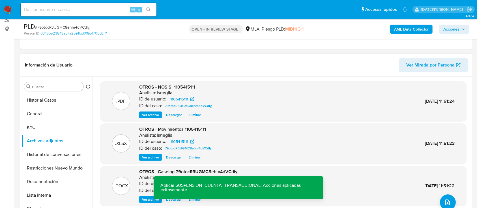
scroll to position [32, 0]
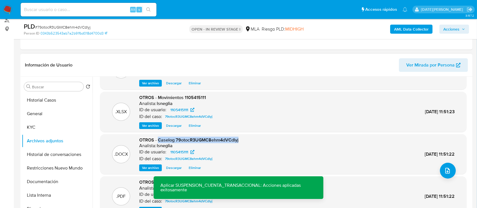
drag, startPoint x: 159, startPoint y: 140, endPoint x: 240, endPoint y: 140, distance: 81.2
click at [241, 140] on div ".DOCX OTROS - Caselog 79otocR3UGMC8ehm4dVCdlyj Analista: lsneglia ID de usuario…" at bounding box center [283, 154] width 361 height 35
copy span "Caselog 79otocR3UGMC8ehm4dVCdlyj"
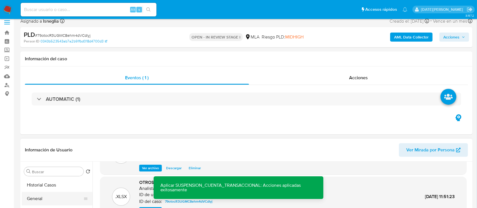
scroll to position [38, 0]
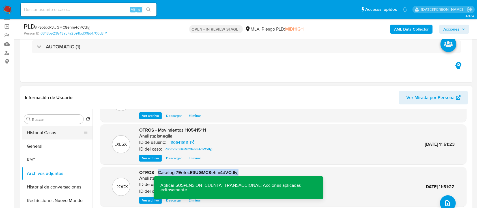
click at [54, 130] on button "Historial Casos" at bounding box center [55, 133] width 66 height 14
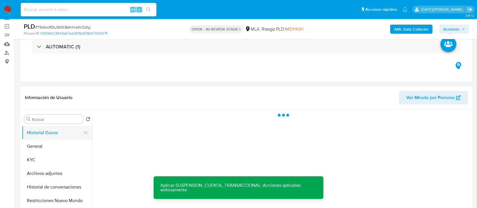
scroll to position [0, 0]
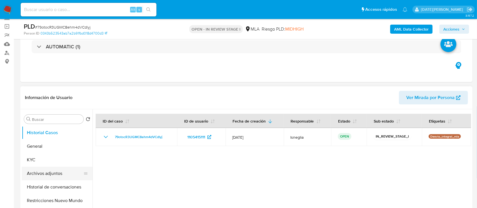
click at [50, 174] on button "Archivos adjuntos" at bounding box center [55, 174] width 66 height 14
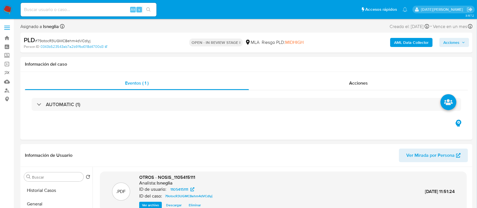
click at [417, 44] on b "AML Data Collector" at bounding box center [411, 42] width 35 height 9
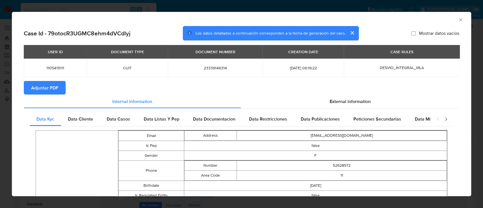
click at [57, 90] on span "Adjuntar PDF" at bounding box center [44, 87] width 27 height 12
click at [458, 22] on icon "Cerrar ventana" at bounding box center [461, 20] width 6 height 6
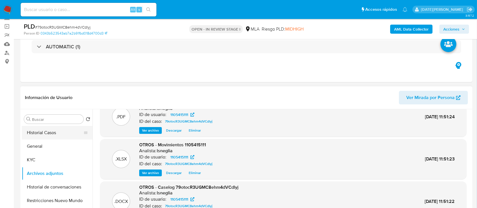
scroll to position [32, 0]
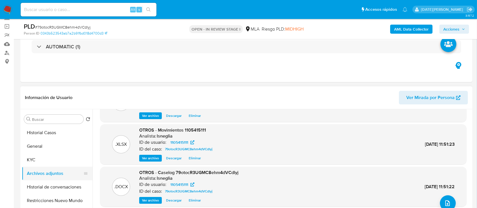
click at [43, 186] on button "Historial de conversaciones" at bounding box center [57, 187] width 71 height 14
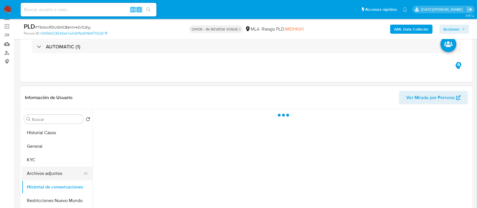
scroll to position [0, 0]
click at [45, 173] on button "Archivos adjuntos" at bounding box center [55, 174] width 66 height 14
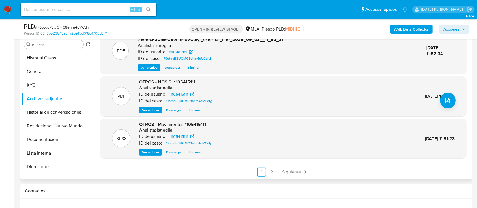
scroll to position [113, 0]
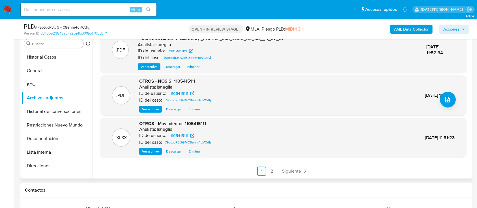
click at [273, 169] on link "2" at bounding box center [271, 171] width 9 height 9
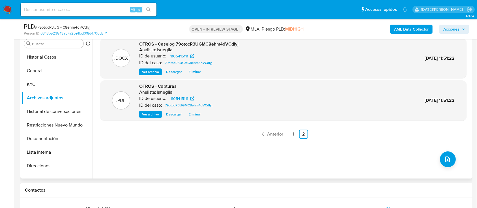
scroll to position [75, 0]
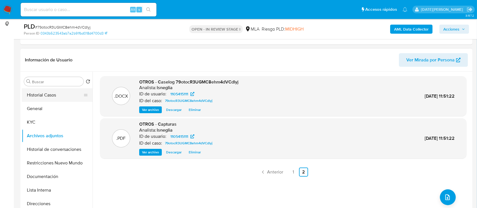
click at [48, 96] on button "Historial Casos" at bounding box center [55, 95] width 66 height 14
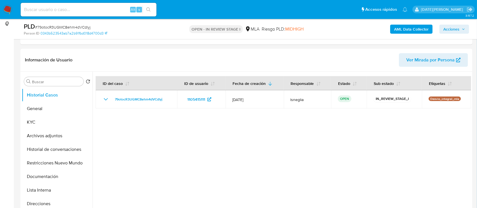
click at [462, 30] on icon "button" at bounding box center [463, 28] width 3 height 3
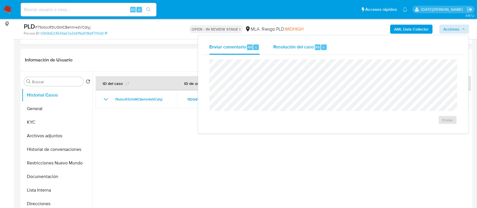
click at [302, 50] on span "Resolución del caso" at bounding box center [293, 47] width 40 height 7
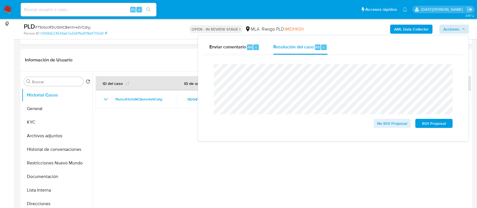
scroll to position [151, 0]
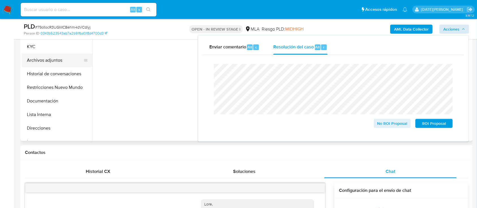
click at [61, 58] on button "Archivos adjuntos" at bounding box center [55, 60] width 66 height 14
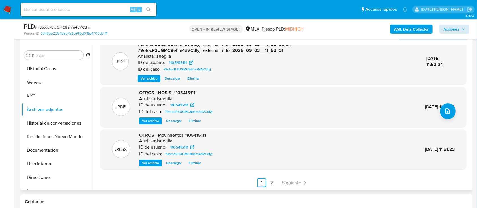
scroll to position [113, 0]
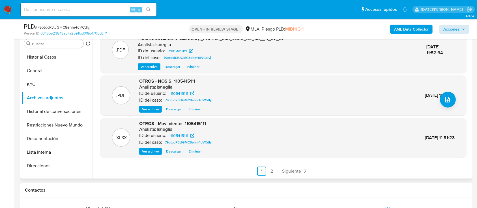
click at [270, 170] on link "2" at bounding box center [271, 171] width 9 height 9
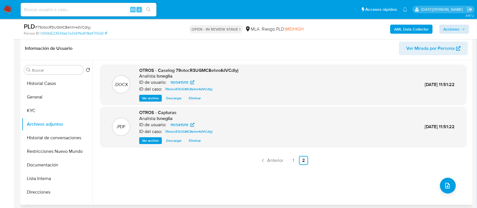
scroll to position [75, 0]
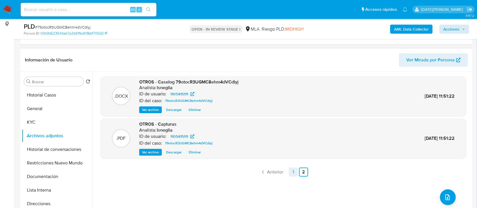
click at [291, 170] on link "1" at bounding box center [293, 172] width 9 height 9
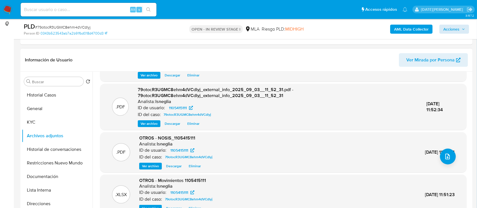
scroll to position [60, 0]
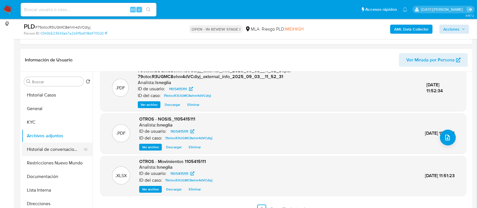
click at [48, 152] on button "Historial de conversaciones" at bounding box center [55, 150] width 66 height 14
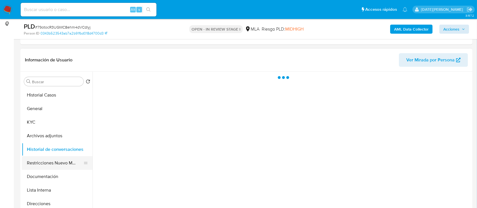
scroll to position [0, 0]
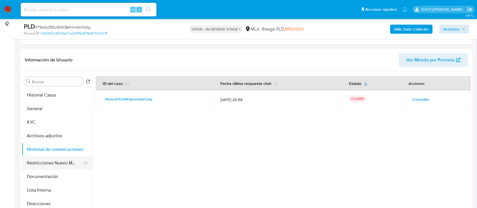
click at [55, 164] on button "Restricciones Nuevo Mundo" at bounding box center [55, 163] width 66 height 14
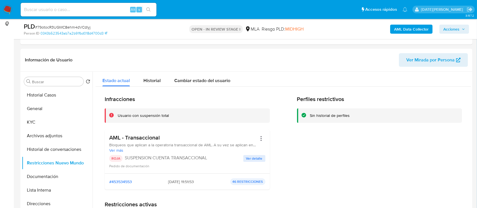
click at [461, 27] on span "Acciones" at bounding box center [454, 29] width 22 height 8
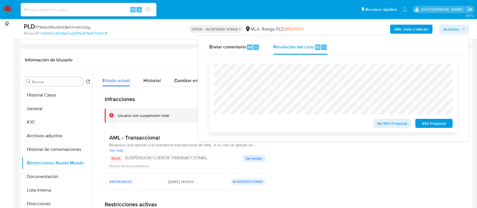
click at [434, 122] on span "ROI Proposal" at bounding box center [433, 123] width 29 height 8
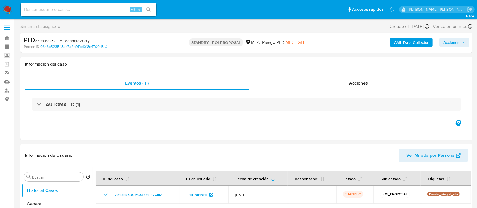
select select "10"
click at [372, 63] on h1 "Información del caso" at bounding box center [246, 64] width 443 height 6
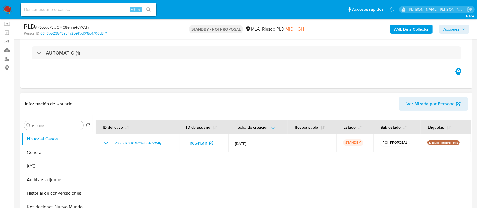
scroll to position [38, 0]
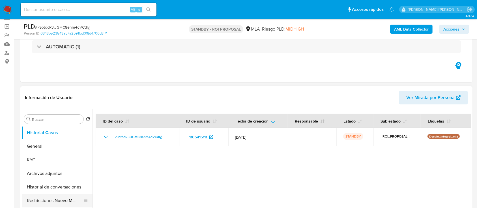
click at [44, 201] on button "Restricciones Nuevo Mundo" at bounding box center [55, 201] width 66 height 14
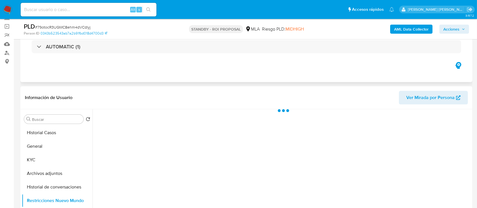
scroll to position [75, 0]
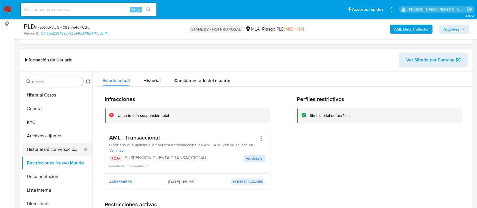
click at [60, 148] on button "Historial de conversaciones" at bounding box center [55, 150] width 66 height 14
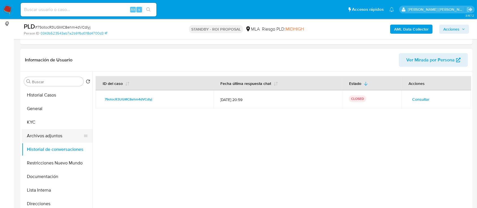
click at [63, 130] on button "Archivos adjuntos" at bounding box center [55, 136] width 66 height 14
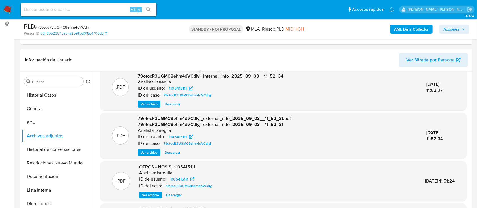
scroll to position [0, 0]
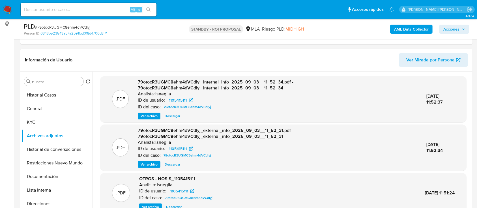
click at [81, 8] on input at bounding box center [89, 9] width 136 height 7
paste input "R2jQru7nGLqjUt3BeqRqEsBD"
type input "R2jQru7nGLqjUt3BeqRqEsBD"
click at [151, 8] on icon "search-icon" at bounding box center [148, 9] width 5 height 5
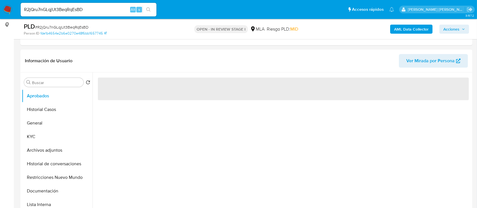
scroll to position [75, 0]
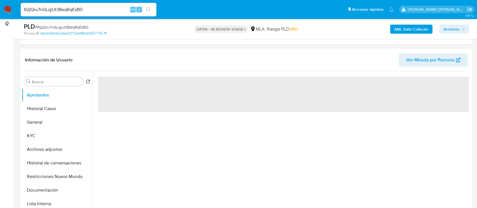
select select "10"
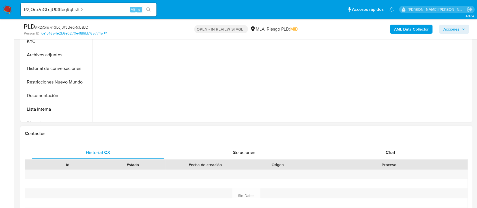
scroll to position [188, 0]
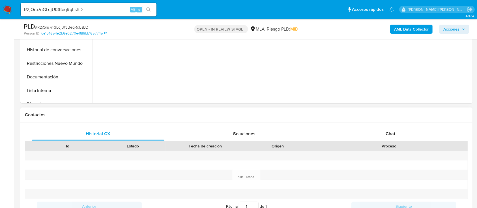
click at [382, 126] on div "Historial CX Soluciones Chat Id Estado Fecha de creación Origen Proceso Anterio…" at bounding box center [246, 177] width 452 height 109
click at [382, 132] on div "Chat" at bounding box center [390, 134] width 133 height 14
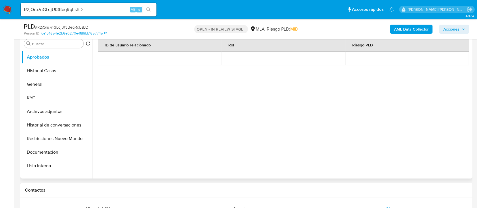
scroll to position [113, 0]
click at [50, 82] on button "General" at bounding box center [55, 85] width 66 height 14
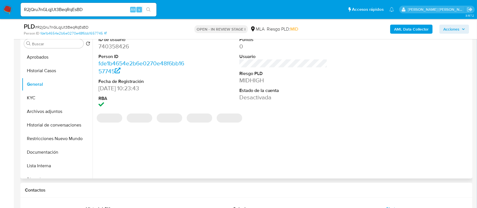
click at [118, 47] on dd "740358426" at bounding box center [142, 46] width 88 height 8
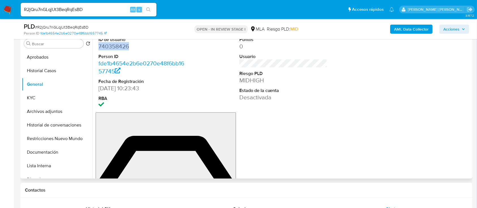
copy dd "740358426"
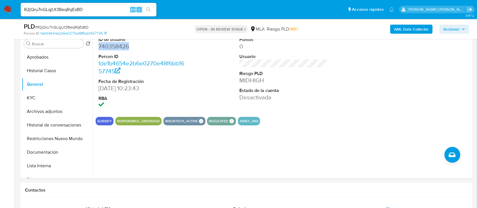
click at [76, 8] on input "R2jQru7nGLqjUt3BeqRqEsBD" at bounding box center [89, 9] width 136 height 7
paste input "740358426"
type input "740358426"
click at [152, 8] on button "search-icon" at bounding box center [149, 10] width 12 height 8
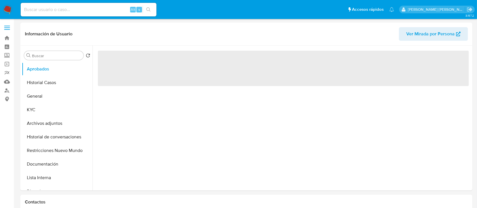
select select "10"
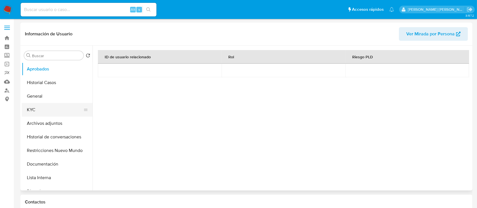
click at [45, 113] on button "KYC" at bounding box center [55, 110] width 66 height 14
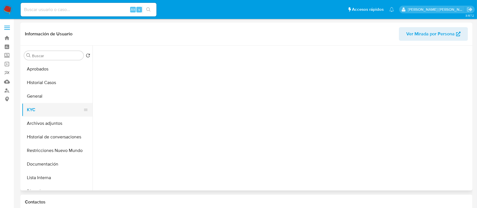
click at [43, 116] on button "KYC" at bounding box center [55, 110] width 66 height 14
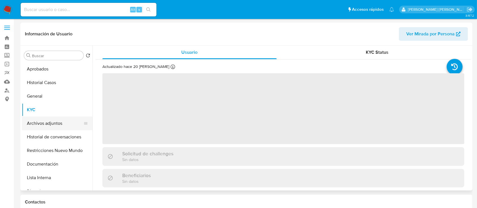
click at [43, 122] on button "Archivos adjuntos" at bounding box center [55, 124] width 66 height 14
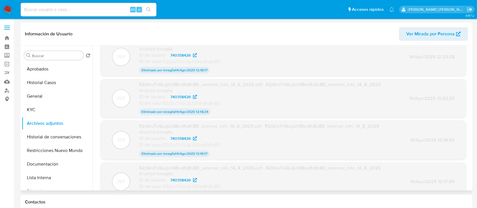
scroll to position [45, 0]
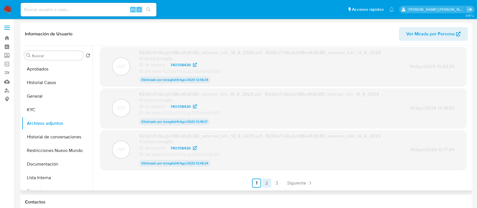
click at [267, 179] on link "2" at bounding box center [266, 183] width 9 height 9
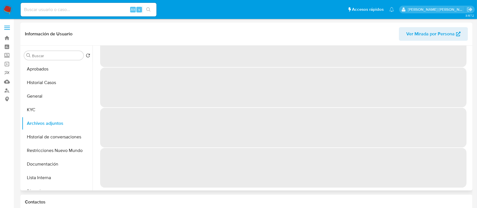
scroll to position [0, 0]
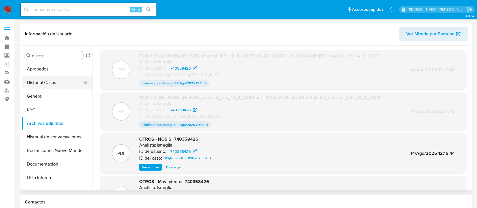
click at [51, 84] on button "Historial Casos" at bounding box center [55, 83] width 66 height 14
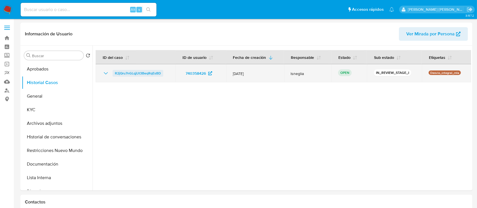
click at [137, 71] on span "R2jQru7nGLqjUt3BeqRqEsBD" at bounding box center [138, 73] width 46 height 7
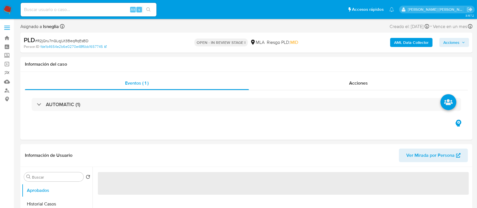
click at [407, 40] on b "AML Data Collector" at bounding box center [411, 42] width 35 height 9
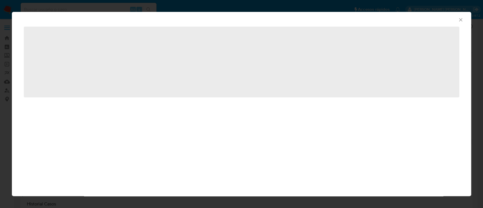
select select "10"
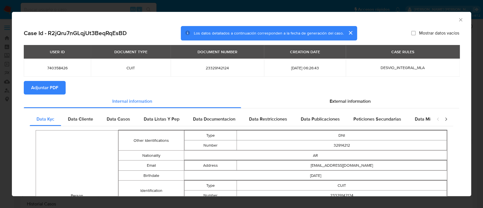
click at [37, 91] on span "Adjuntar PDF" at bounding box center [44, 87] width 27 height 12
click at [458, 19] on icon "Cerrar ventana" at bounding box center [461, 20] width 6 height 6
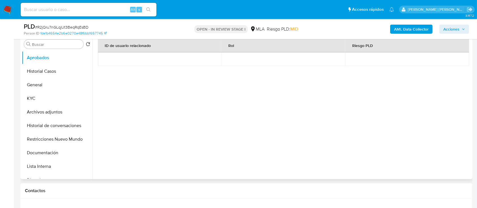
scroll to position [113, 0]
click at [45, 109] on button "Archivos adjuntos" at bounding box center [55, 112] width 66 height 14
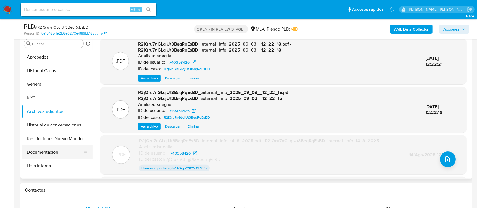
scroll to position [38, 0]
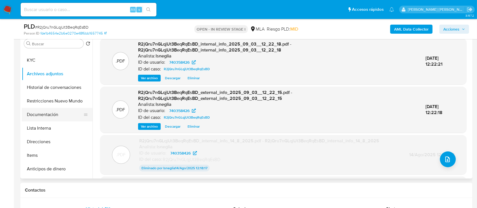
click at [50, 114] on button "Documentación" at bounding box center [55, 115] width 66 height 14
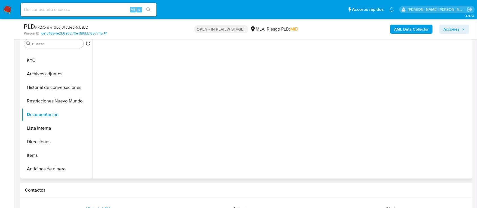
scroll to position [46, 0]
click at [66, 72] on button "Archivos adjuntos" at bounding box center [55, 74] width 66 height 14
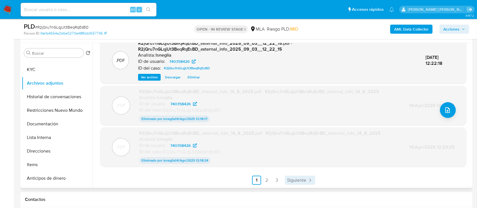
scroll to position [151, 0]
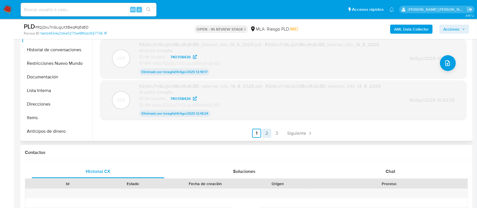
click at [265, 132] on link "2" at bounding box center [266, 133] width 9 height 9
click at [288, 133] on link "3" at bounding box center [292, 133] width 9 height 9
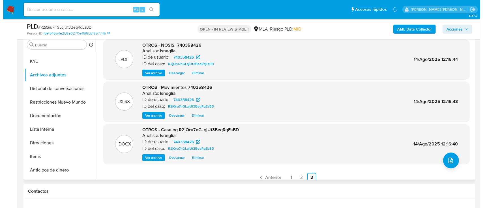
scroll to position [75, 0]
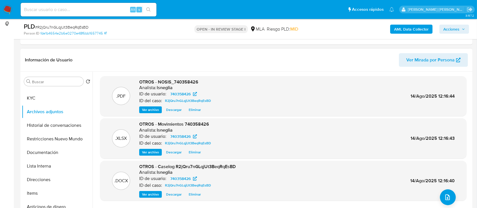
click at [149, 193] on span "Ver archivo" at bounding box center [150, 195] width 17 height 6
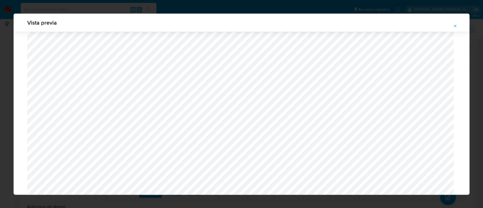
scroll to position [555, 0]
click at [453, 26] on icon "Attachment preview" at bounding box center [455, 26] width 5 height 5
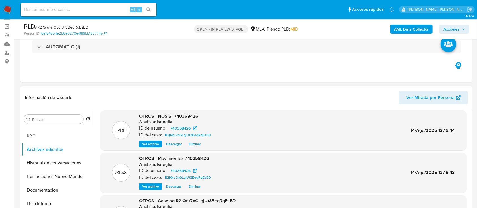
scroll to position [5, 0]
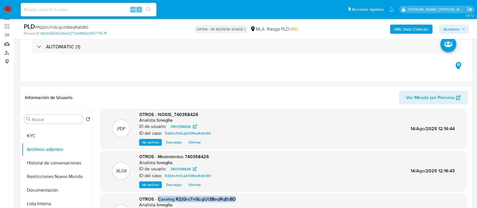
drag, startPoint x: 158, startPoint y: 199, endPoint x: 237, endPoint y: 197, distance: 78.4
copy span "Caselog R2jQru7nGLqjUt3BeqRqEsBD"
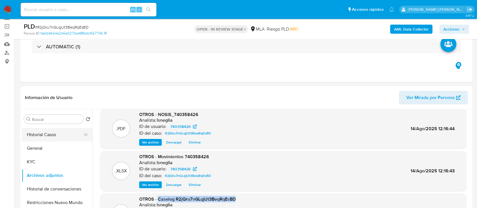
scroll to position [0, 0]
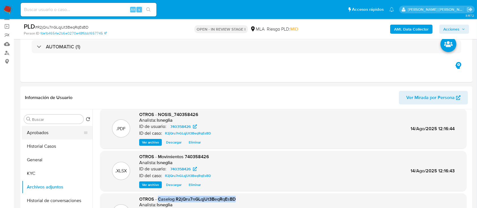
click at [48, 129] on button "Aprobados" at bounding box center [55, 133] width 66 height 14
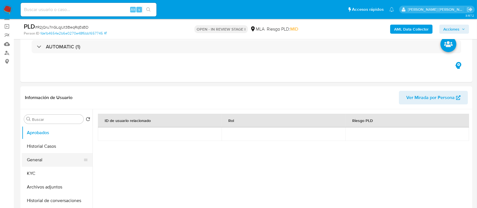
click at [39, 153] on button "General" at bounding box center [55, 160] width 66 height 14
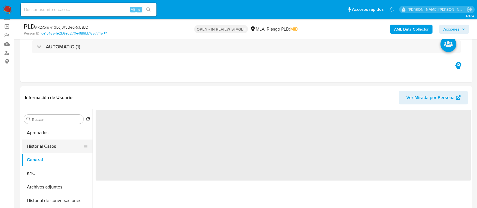
click at [44, 144] on button "Historial Casos" at bounding box center [55, 147] width 66 height 14
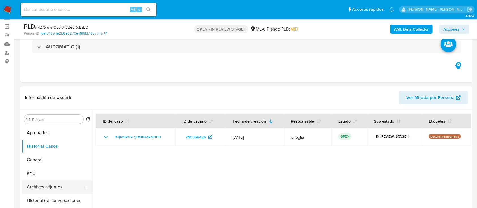
click at [54, 183] on button "Archivos adjuntos" at bounding box center [55, 187] width 66 height 14
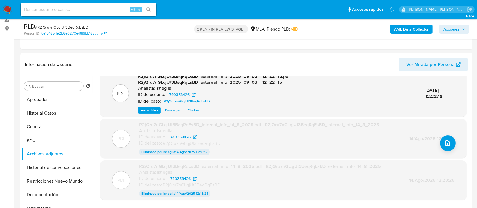
scroll to position [113, 0]
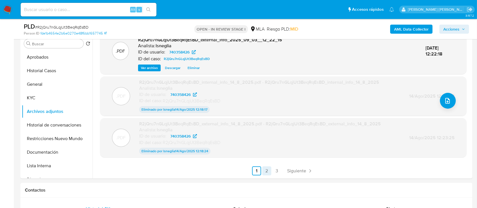
click at [266, 171] on link "2" at bounding box center [266, 170] width 9 height 9
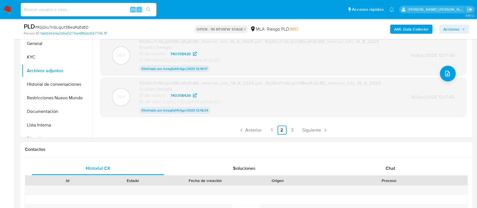
scroll to position [188, 0]
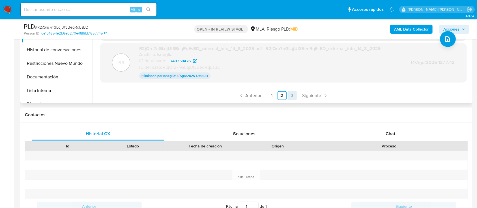
click at [291, 99] on link "3" at bounding box center [292, 95] width 9 height 9
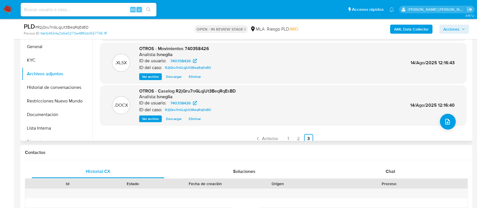
scroll to position [113, 0]
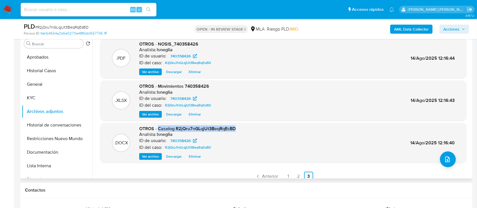
drag, startPoint x: 158, startPoint y: 128, endPoint x: 240, endPoint y: 128, distance: 82.6
click at [240, 128] on div ".DOCX OTROS - Caselog R2jQru7nGLqjUt3BeqRqEsBD Analista: lsneglia ID de usuario…" at bounding box center [283, 143] width 361 height 35
copy span "Caselog R2jQru7nGLqjUt3BeqRqEsBD"
click at [43, 125] on button "Historial de conversaciones" at bounding box center [57, 125] width 71 height 14
click at [46, 135] on button "Restricciones Nuevo Mundo" at bounding box center [55, 139] width 66 height 14
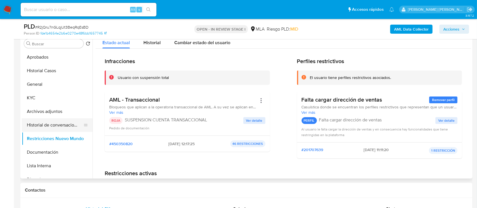
click at [40, 130] on button "Historial de conversaciones" at bounding box center [55, 125] width 66 height 14
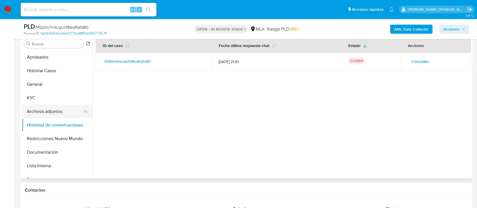
click at [56, 113] on button "Archivos adjuntos" at bounding box center [55, 112] width 66 height 14
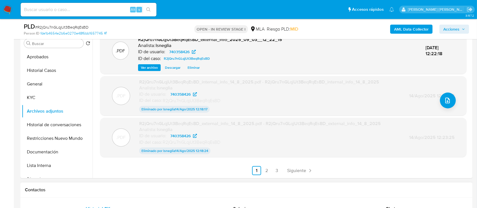
scroll to position [151, 0]
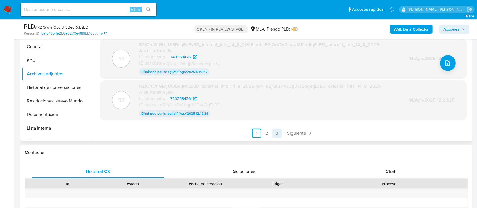
click at [274, 133] on link "3" at bounding box center [276, 133] width 9 height 9
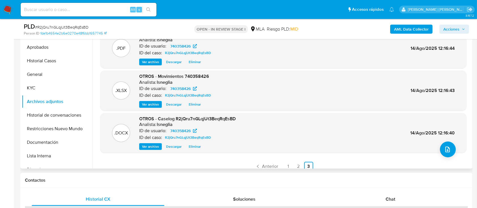
scroll to position [113, 0]
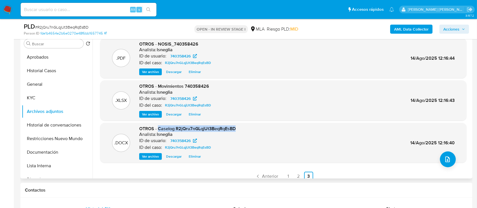
drag, startPoint x: 158, startPoint y: 128, endPoint x: 239, endPoint y: 126, distance: 80.7
click at [239, 126] on div ".DOCX OTROS - Caselog R2jQru7nGLqjUt3BeqRqEsBD Analista: lsneglia ID de usuario…" at bounding box center [283, 143] width 361 height 35
copy span "Caselog R2jQru7nGLqjUt3BeqRqEsBD"
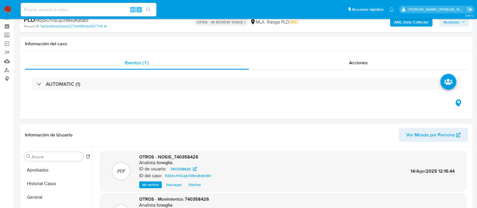
scroll to position [0, 0]
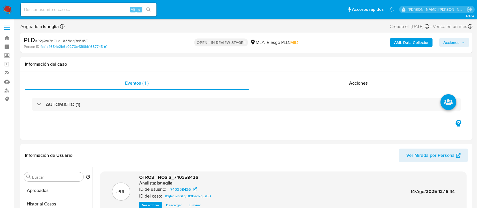
click at [457, 43] on span "Acciones" at bounding box center [451, 42] width 16 height 9
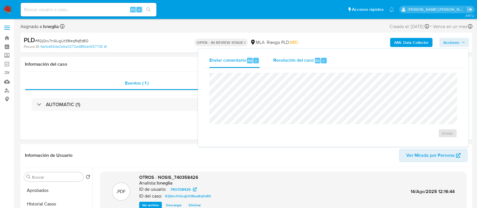
click at [306, 64] on div "Resolución del caso Alt r" at bounding box center [300, 60] width 54 height 15
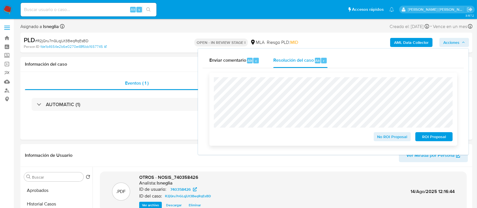
click at [437, 139] on span "ROI Proposal" at bounding box center [433, 137] width 29 height 8
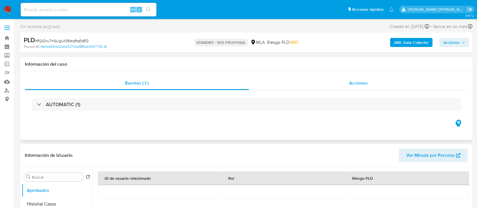
select select "10"
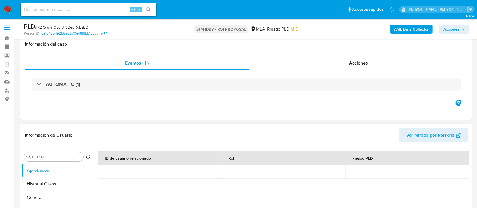
scroll to position [75, 0]
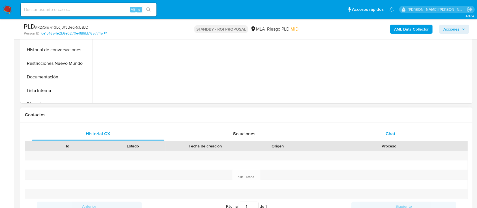
click at [405, 132] on div "Chat" at bounding box center [390, 134] width 133 height 14
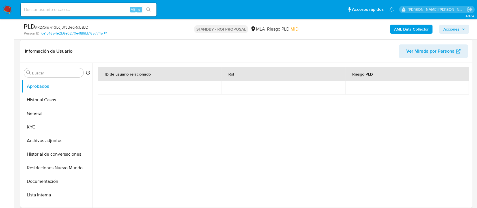
scroll to position [38, 0]
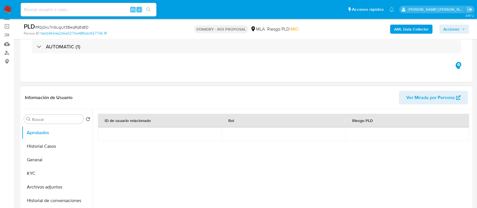
click at [269, 100] on header "Información de Usuario Ver Mirada por Persona" at bounding box center [246, 98] width 443 height 14
drag, startPoint x: 268, startPoint y: 92, endPoint x: 275, endPoint y: 91, distance: 7.7
click at [269, 91] on header "Información de Usuario Ver Mirada por Persona" at bounding box center [246, 98] width 443 height 14
click at [350, 157] on div "ID de usuario relacionado Rol Riesgo PLD" at bounding box center [283, 168] width 371 height 108
click at [55, 144] on button "Historial Casos" at bounding box center [55, 147] width 66 height 14
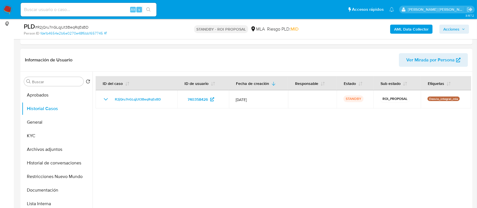
scroll to position [113, 0]
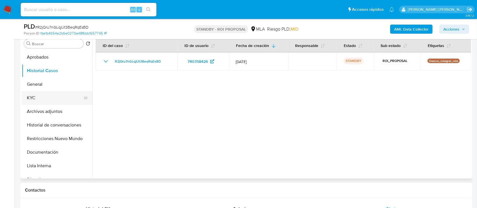
click at [44, 101] on button "KYC" at bounding box center [55, 98] width 66 height 14
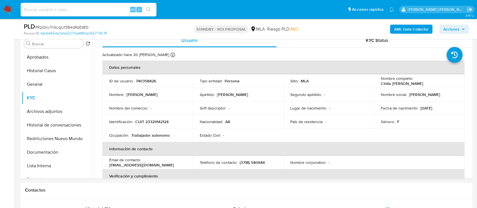
click at [50, 10] on input at bounding box center [89, 9] width 136 height 7
paste input "phSMxtJTE9pQKbSXxOsrXLgw"
type input "phSMxtJTE9pQKbSXxOsrXLgw"
click at [149, 8] on icon "search-icon" at bounding box center [148, 9] width 5 height 5
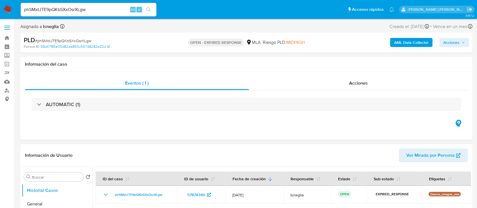
select select "10"
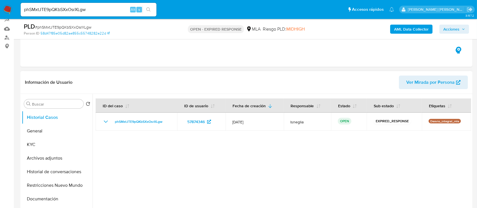
scroll to position [75, 0]
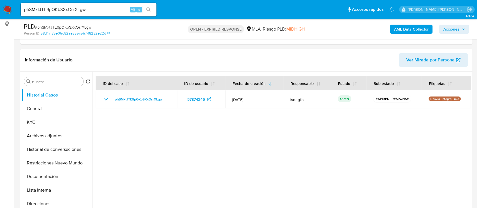
click at [57, 28] on span "# phSMxtJTE9pQKbSXxOsrXLgw" at bounding box center [63, 27] width 56 height 6
copy span "phSMxtJTE9pQKbSXxOsrXLgw"
click at [7, 12] on img at bounding box center [8, 10] width 10 height 10
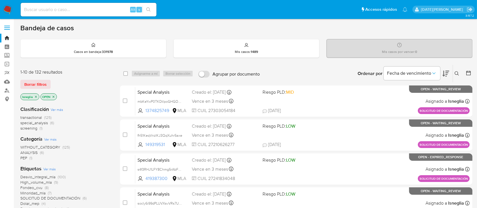
click at [459, 71] on icon at bounding box center [457, 73] width 5 height 5
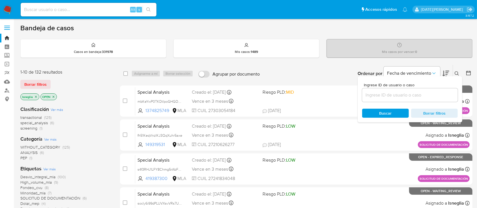
click at [392, 100] on div at bounding box center [410, 95] width 96 height 14
click at [395, 95] on input at bounding box center [410, 94] width 96 height 7
paste input "phSMxtJTE9pQKbSXxOsrXLgw"
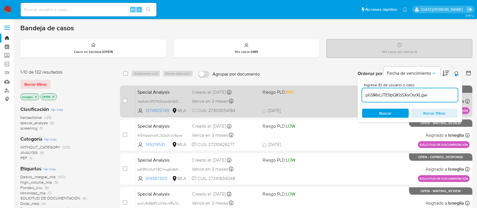
type input "phSMxtJTE9pQKbSXxOsrXLgw"
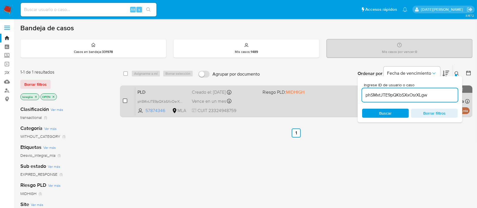
click at [125, 100] on input "checkbox" at bounding box center [125, 100] width 5 height 5
checkbox input "true"
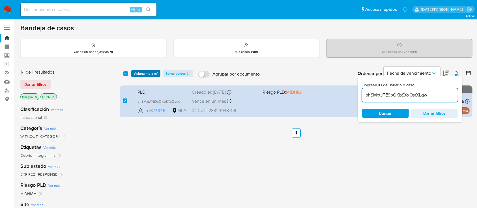
click at [153, 72] on span "Asignarme a mí" at bounding box center [145, 74] width 23 height 6
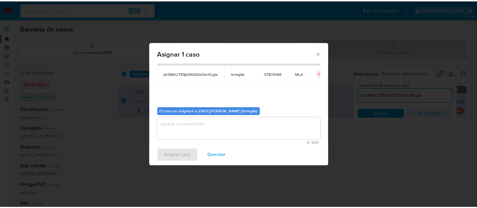
scroll to position [29, 0]
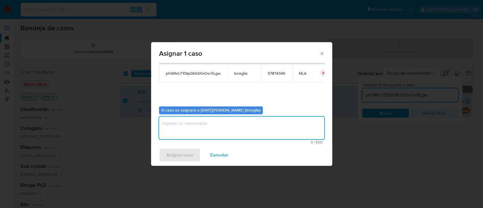
click at [242, 125] on textarea "assign-modal" at bounding box center [241, 128] width 165 height 23
type textarea "."
click at [186, 161] on span "Asignar caso" at bounding box center [179, 155] width 27 height 12
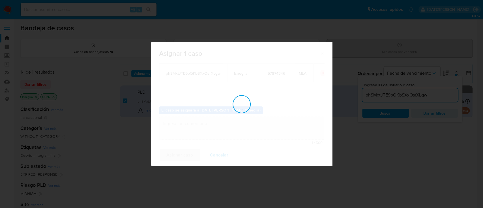
checkbox input "false"
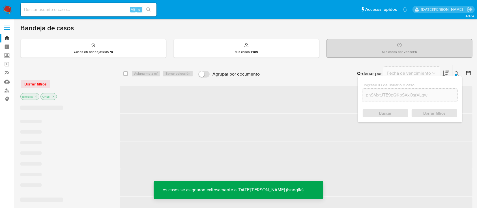
click at [457, 74] on icon at bounding box center [457, 73] width 5 height 5
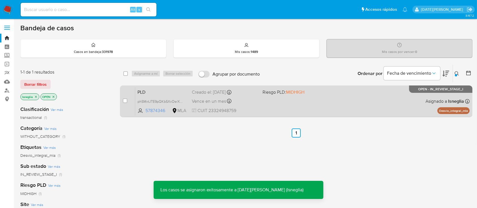
click at [163, 91] on span "PLD" at bounding box center [163, 91] width 50 height 7
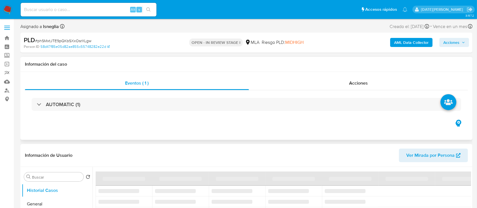
select select "10"
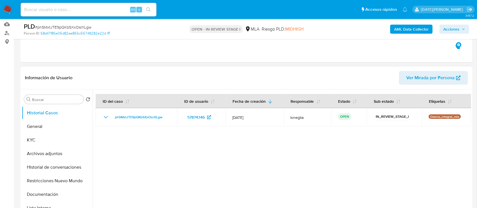
scroll to position [75, 0]
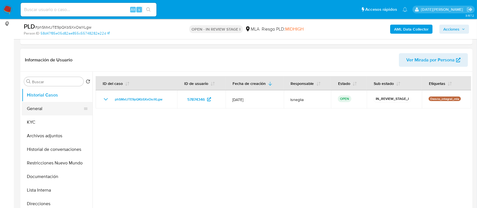
click at [49, 102] on button "General" at bounding box center [55, 109] width 66 height 14
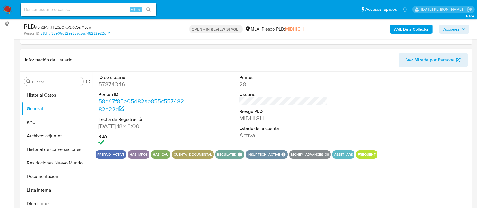
click at [115, 87] on dd "57874346" at bounding box center [142, 84] width 88 height 8
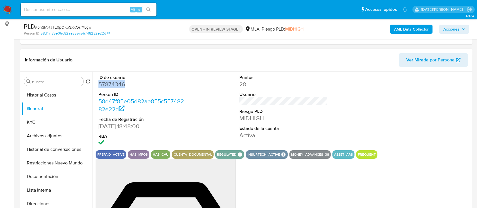
copy dd "57874346"
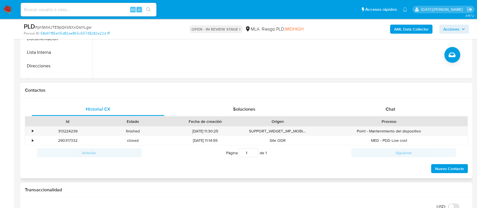
scroll to position [264, 0]
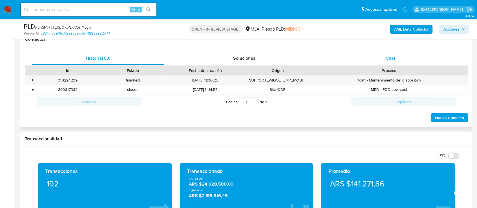
click at [380, 60] on div "Chat" at bounding box center [390, 58] width 133 height 14
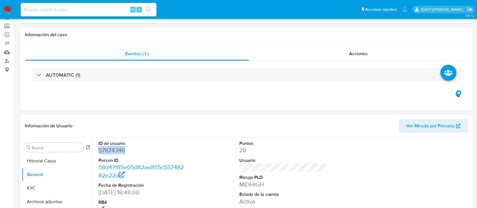
scroll to position [75, 0]
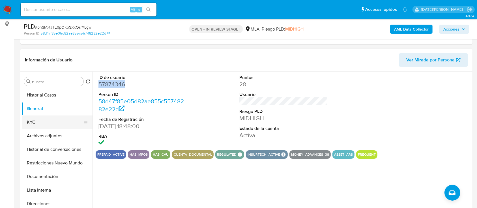
drag, startPoint x: 32, startPoint y: 125, endPoint x: 42, endPoint y: 127, distance: 10.2
click at [31, 125] on button "KYC" at bounding box center [55, 122] width 66 height 14
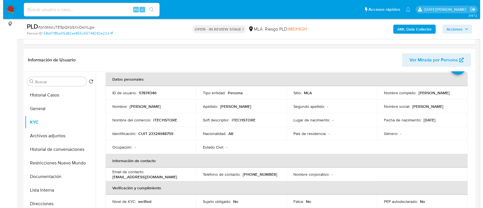
scroll to position [38, 0]
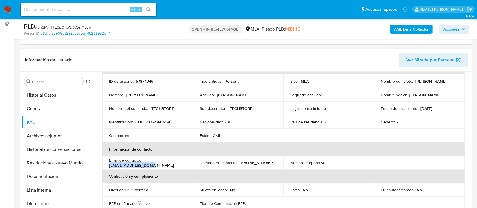
drag, startPoint x: 108, startPoint y: 165, endPoint x: 151, endPoint y: 166, distance: 42.2
click at [160, 169] on td "Email de contacto : [EMAIL_ADDRESS][DOMAIN_NAME]" at bounding box center [147, 163] width 91 height 14
copy p "aguseche80@yahoo.com"
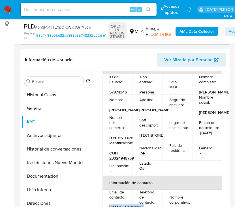
click at [190, 32] on b "AML Data Collector" at bounding box center [196, 31] width 35 height 9
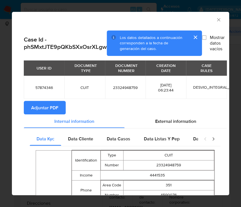
click at [41, 108] on span "Adjuntar PDF" at bounding box center [44, 108] width 27 height 12
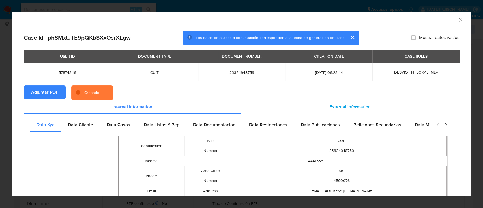
click at [354, 106] on span "External information" at bounding box center [350, 107] width 41 height 7
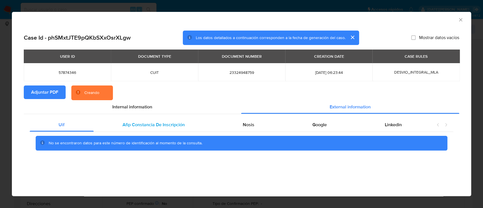
drag, startPoint x: 170, startPoint y: 124, endPoint x: 173, endPoint y: 124, distance: 3.4
click at [170, 123] on span "Afip Constancia De Inscripción" at bounding box center [154, 124] width 62 height 7
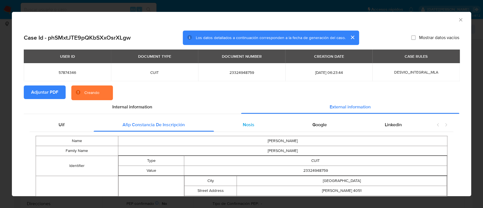
click at [238, 122] on div "Nosis" at bounding box center [249, 125] width 70 height 14
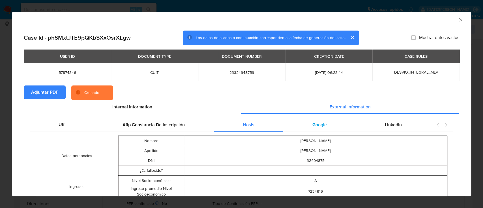
click at [312, 125] on span "Google" at bounding box center [319, 124] width 14 height 7
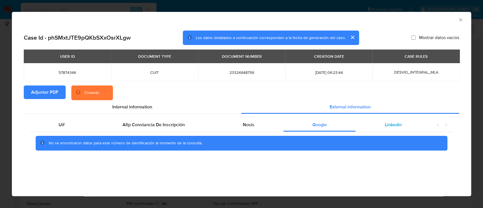
click at [373, 128] on div "Linkedin" at bounding box center [393, 125] width 75 height 14
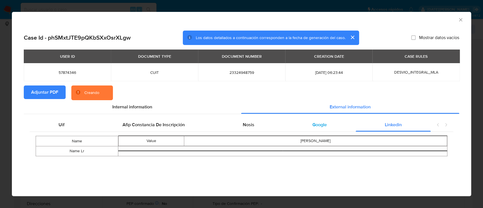
click at [300, 130] on div "Google" at bounding box center [319, 125] width 72 height 14
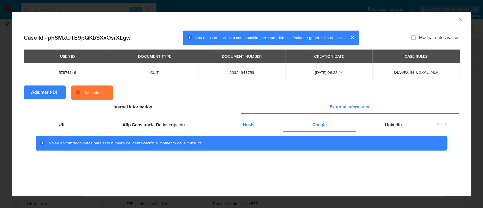
click at [240, 128] on div "Nosis" at bounding box center [249, 125] width 70 height 14
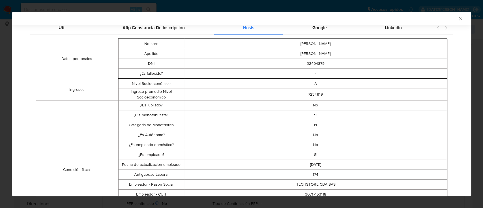
scroll to position [36, 0]
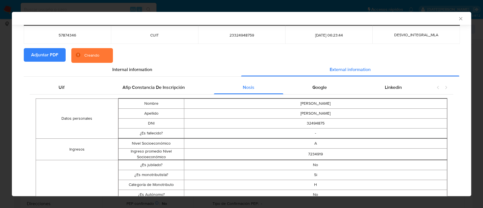
click at [161, 86] on span "Afip Constancia De Inscripción" at bounding box center [154, 87] width 62 height 7
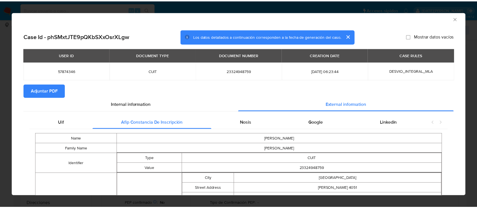
scroll to position [0, 0]
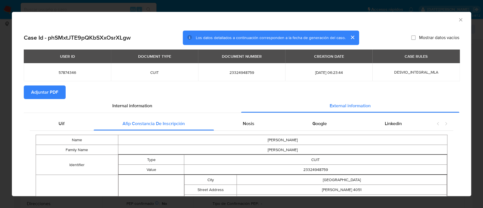
click at [458, 19] on div "AML Data Collector" at bounding box center [241, 19] width 459 height 14
click at [458, 19] on icon "Cerrar ventana" at bounding box center [461, 20] width 6 height 6
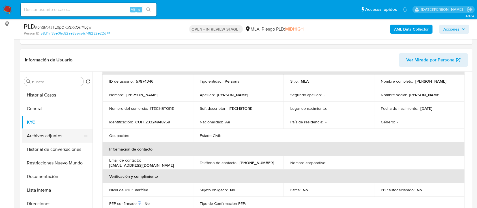
click at [55, 135] on button "Archivos adjuntos" at bounding box center [55, 136] width 66 height 14
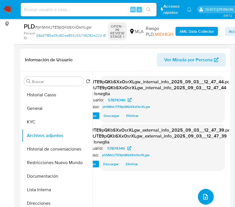
click at [204, 197] on icon "upload-file" at bounding box center [205, 197] width 7 height 7
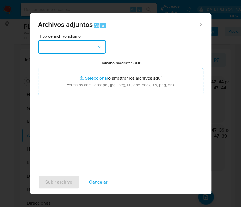
click at [81, 43] on button "button" at bounding box center [72, 47] width 68 height 14
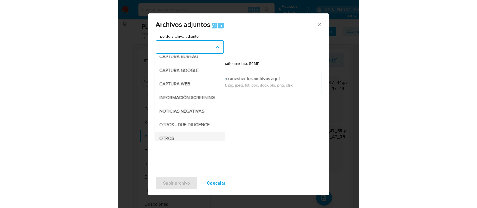
scroll to position [75, 0]
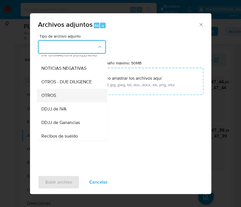
click at [59, 102] on div "OTROS" at bounding box center [70, 96] width 58 height 14
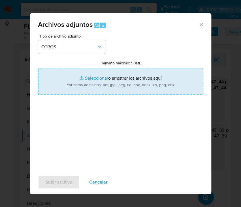
type input "C:\fakepath\Caselog phSMxtJTE9pQKbSXxOsrXLgw.docx"
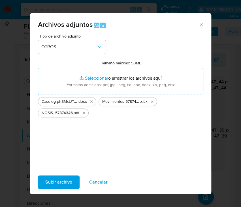
click at [56, 181] on span "Subir archivo" at bounding box center [58, 182] width 27 height 12
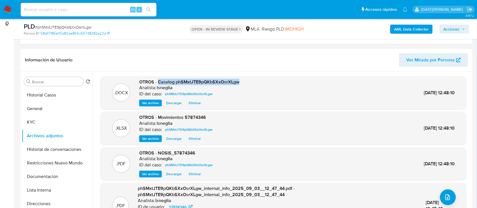
drag, startPoint x: 158, startPoint y: 81, endPoint x: 241, endPoint y: 79, distance: 82.6
click at [241, 79] on div ".DOCX OTROS - Caselog phSMxtJTE9pQKbSXxOsrXLgw Analista: lsneglia ID del caso: …" at bounding box center [283, 93] width 361 height 28
copy span "Caselog phSMxtJTE9pQKbSXxOsrXLgw"
click at [43, 156] on button "Restricciones Nuevo Mundo" at bounding box center [55, 163] width 66 height 14
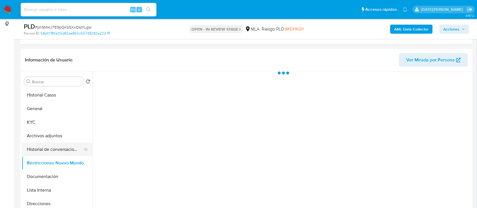
click at [48, 151] on button "Historial de conversaciones" at bounding box center [55, 150] width 66 height 14
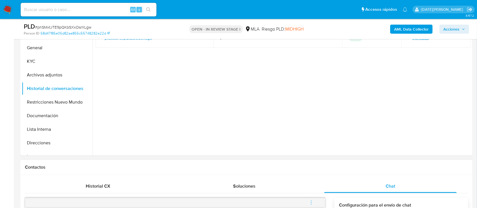
scroll to position [226, 0]
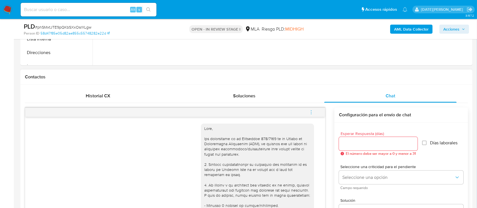
click at [311, 111] on icon "menu-action" at bounding box center [311, 112] width 5 height 5
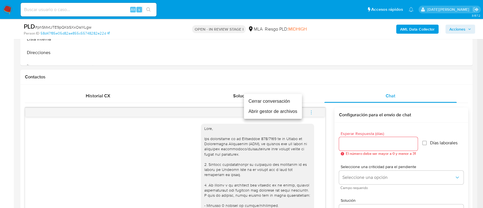
click at [279, 98] on li "Cerrar conversación" at bounding box center [273, 101] width 58 height 10
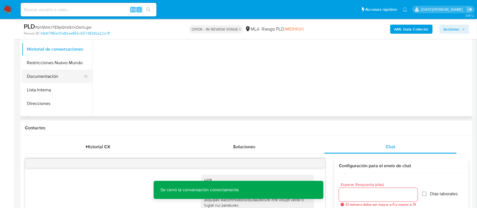
scroll to position [151, 0]
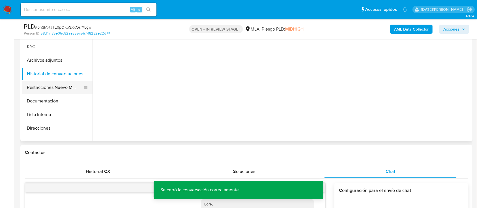
click at [51, 85] on button "Restricciones Nuevo Mundo" at bounding box center [55, 88] width 66 height 14
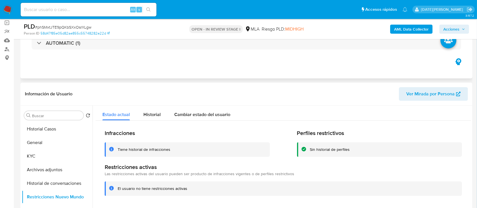
scroll to position [38, 0]
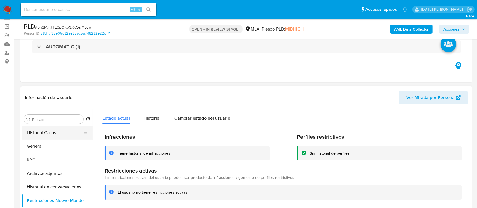
click at [61, 129] on button "Historial Casos" at bounding box center [55, 133] width 66 height 14
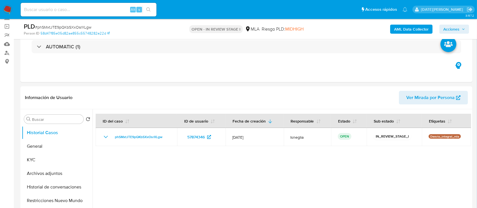
click at [450, 31] on span "Acciones" at bounding box center [451, 29] width 16 height 9
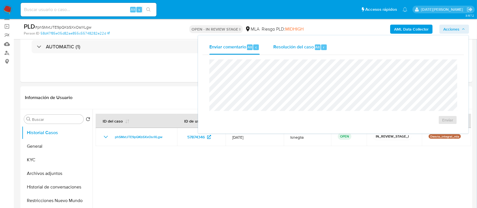
click at [291, 44] on span "Resolución del caso" at bounding box center [293, 47] width 40 height 7
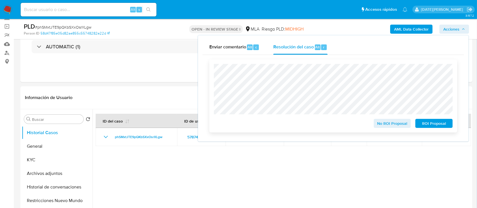
click at [213, 89] on div "No ROI Proposal ROI Proposal" at bounding box center [333, 95] width 248 height 73
click at [392, 127] on span "No ROI Proposal" at bounding box center [392, 123] width 29 height 8
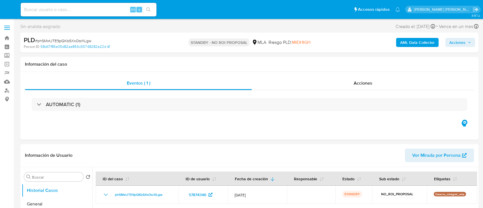
select select "10"
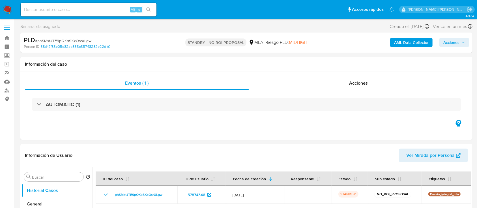
click at [53, 10] on input at bounding box center [89, 9] width 136 height 7
paste input "ogSSPB8G7laNOHnn9hcHcyHH"
type input "ogSSPB8G7laNOHnn9hcHcyHH"
click at [151, 8] on button "search-icon" at bounding box center [149, 10] width 12 height 8
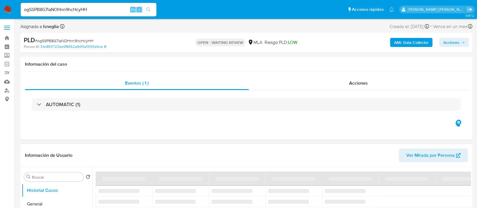
select select "10"
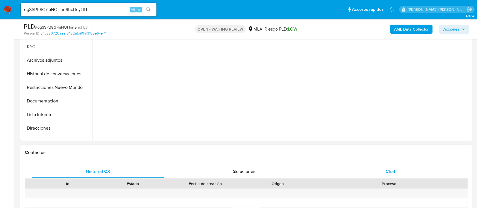
click at [390, 171] on span "Chat" at bounding box center [391, 171] width 10 height 7
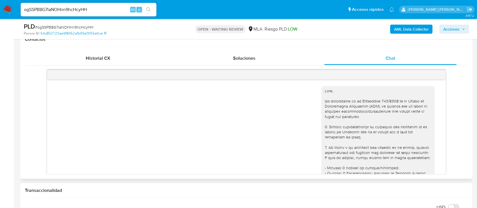
scroll to position [38, 0]
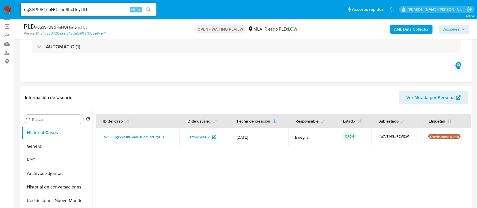
click at [54, 25] on span "# ogSSPB8G7laNOHnn9hcHcyHH" at bounding box center [64, 27] width 58 height 6
copy span "ogSSPB8G7laNOHnn9hcHcyHH"
click at [8, 8] on img at bounding box center [8, 10] width 10 height 10
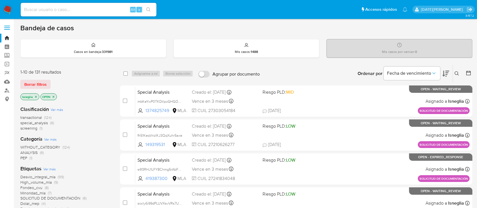
click at [457, 75] on icon at bounding box center [457, 73] width 5 height 5
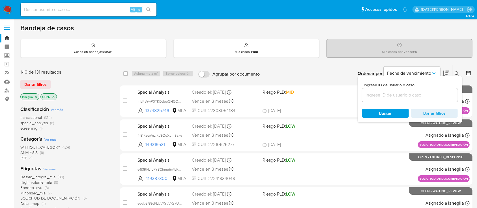
click at [392, 95] on input at bounding box center [410, 94] width 96 height 7
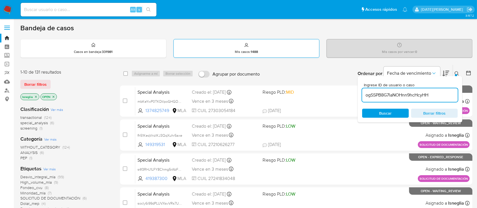
type input "ogSSPB8G7laNOHnn9hcHcyHH"
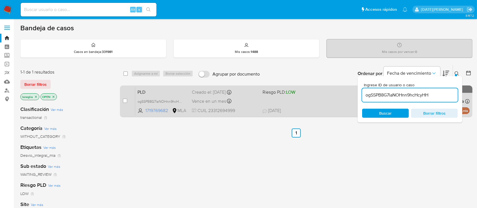
drag, startPoint x: 127, startPoint y: 100, endPoint x: 129, endPoint y: 96, distance: 4.9
click at [127, 100] on input "checkbox" at bounding box center [125, 100] width 5 height 5
checkbox input "true"
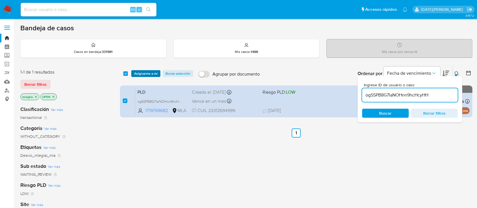
click at [142, 71] on span "Asignarme a mí" at bounding box center [145, 74] width 23 height 6
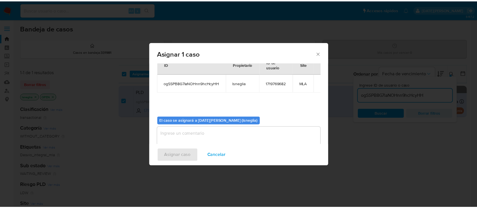
scroll to position [29, 0]
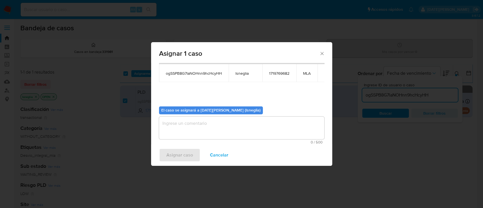
click at [228, 145] on div "Asignar caso Cancelar" at bounding box center [241, 155] width 181 height 22
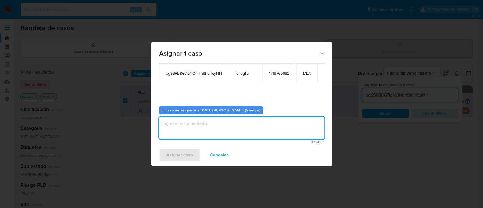
drag, startPoint x: 229, startPoint y: 131, endPoint x: 236, endPoint y: 132, distance: 6.9
click at [229, 131] on textarea "assign-modal" at bounding box center [241, 128] width 165 height 23
type textarea "."
click at [184, 155] on span "Asignar caso" at bounding box center [179, 155] width 27 height 12
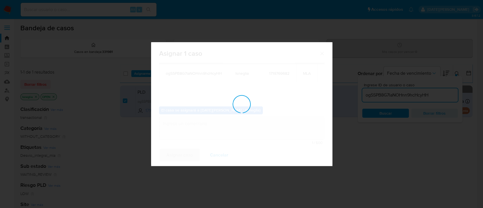
checkbox input "false"
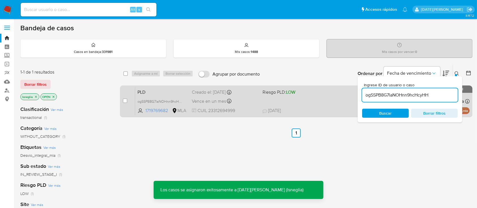
click at [163, 90] on span "PLD" at bounding box center [163, 91] width 50 height 7
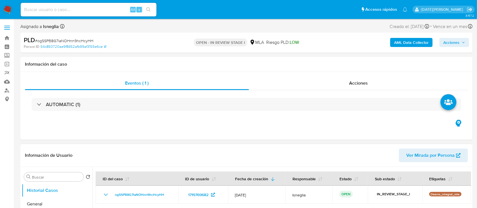
select select "10"
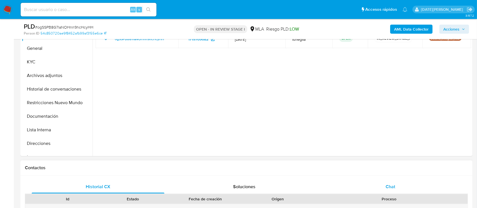
scroll to position [151, 0]
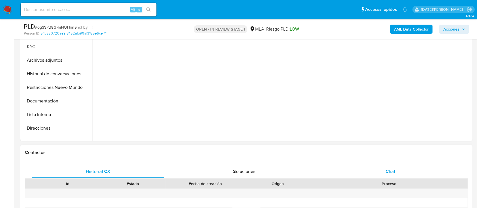
click at [396, 171] on div "Chat" at bounding box center [390, 172] width 133 height 14
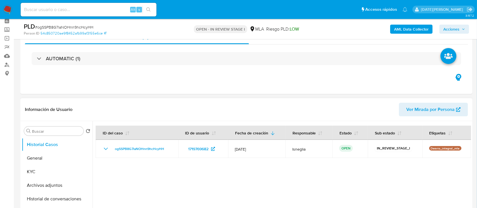
scroll to position [38, 0]
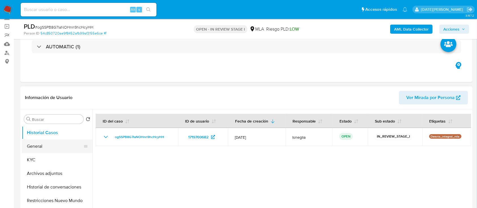
click at [34, 149] on button "General" at bounding box center [55, 147] width 66 height 14
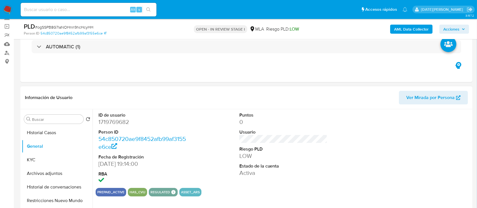
click at [116, 123] on dd "1719769682" at bounding box center [142, 122] width 88 height 8
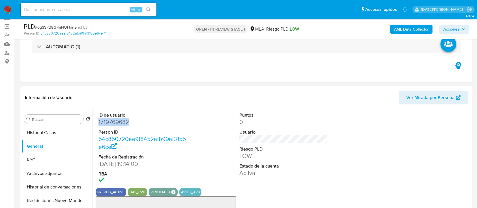
copy dd "1719769682"
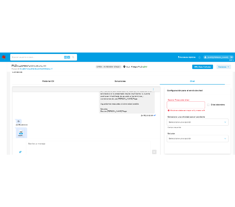
scroll to position [417, 0]
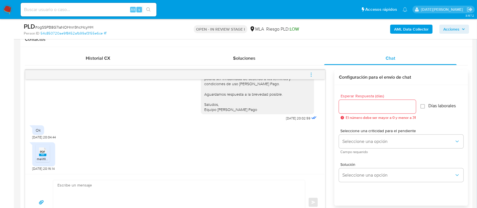
click at [42, 154] on rect at bounding box center [42, 155] width 7 height 3
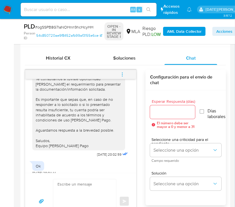
scroll to position [469, 0]
